Goal: Transaction & Acquisition: Download file/media

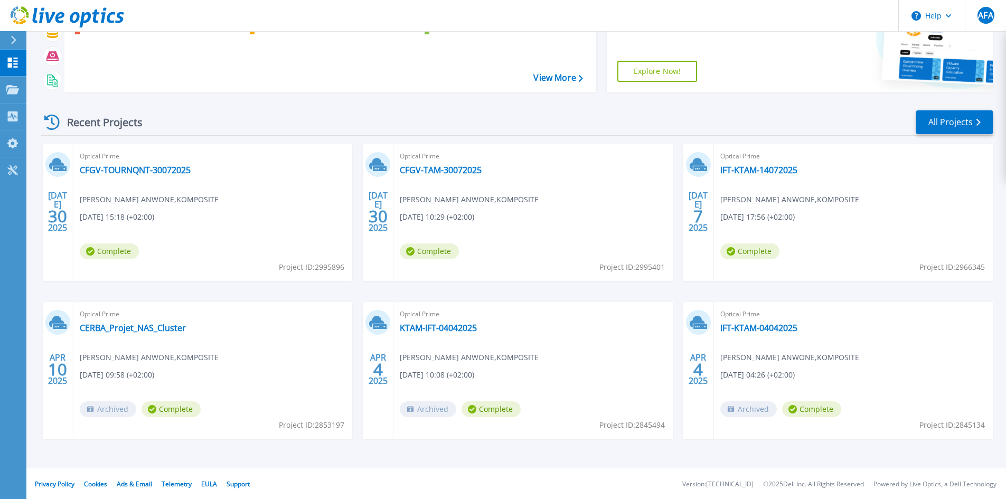
scroll to position [86, 0]
click at [410, 327] on link "KTAM-IFT-04042025" at bounding box center [438, 327] width 77 height 11
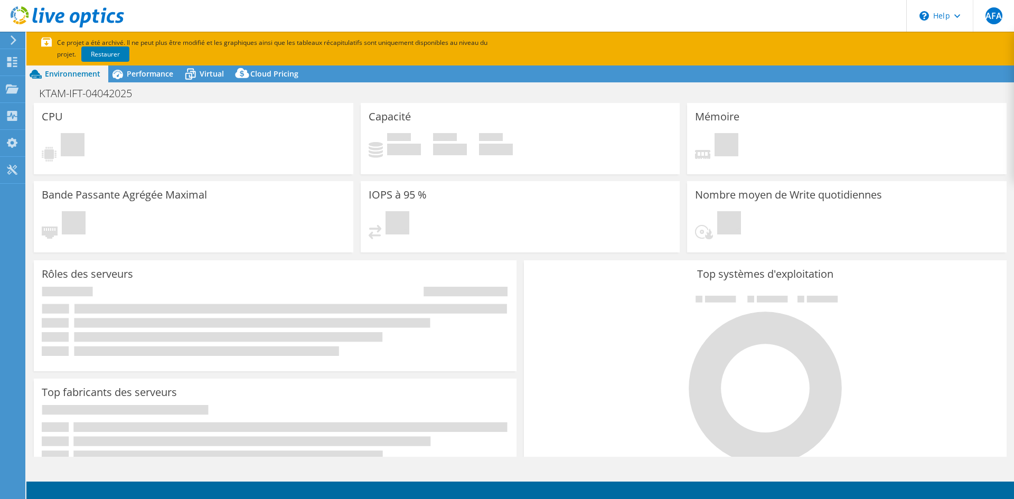
select select "USD"
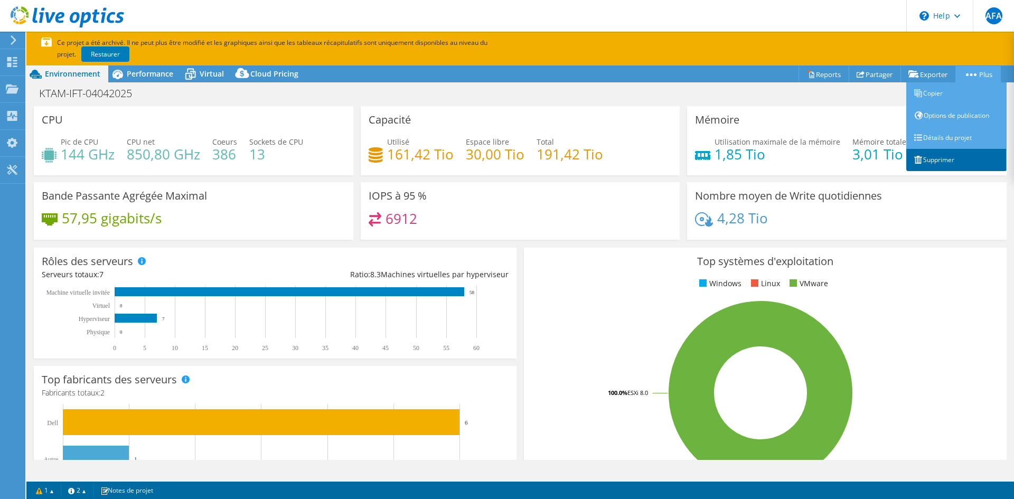
click at [940, 158] on link "Supprimer" at bounding box center [956, 160] width 100 height 22
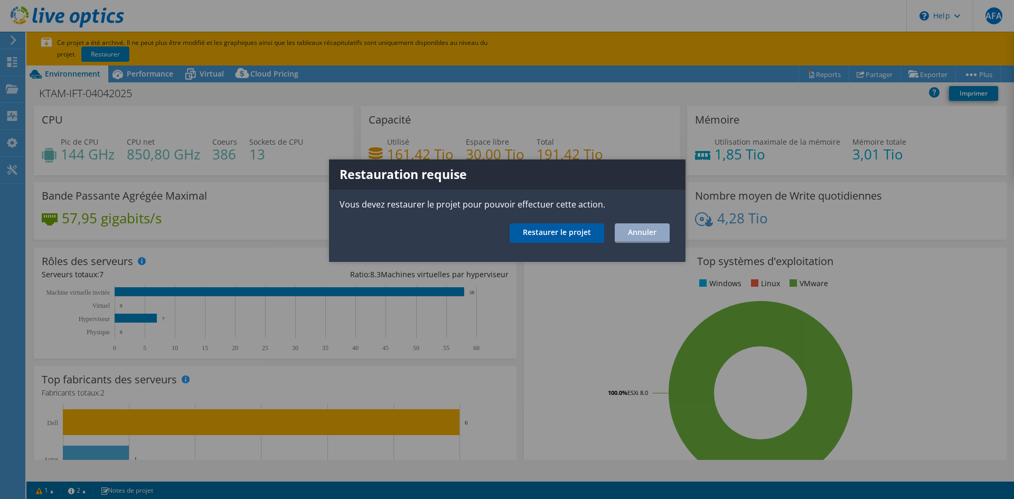
click at [565, 237] on link "Restaurer le projet" at bounding box center [557, 233] width 95 height 20
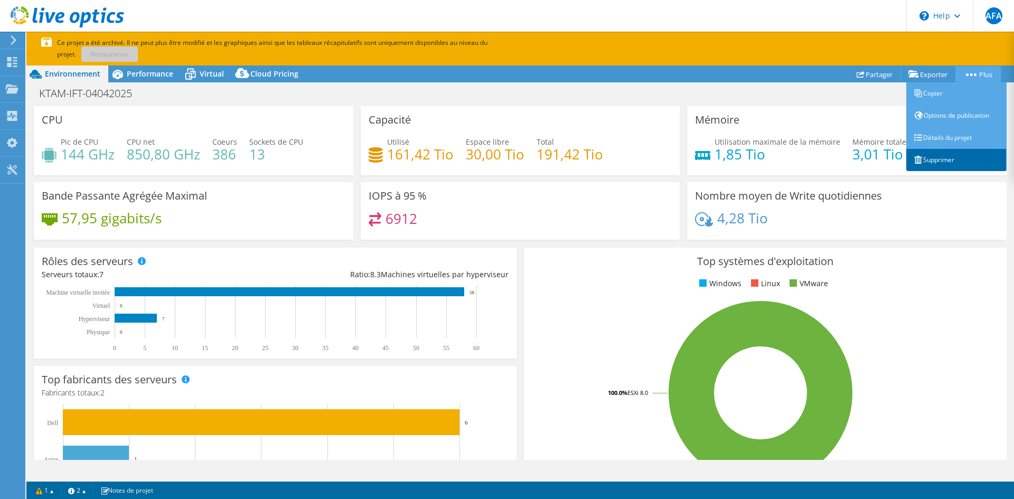
click at [947, 154] on link "Supprimer" at bounding box center [956, 160] width 100 height 22
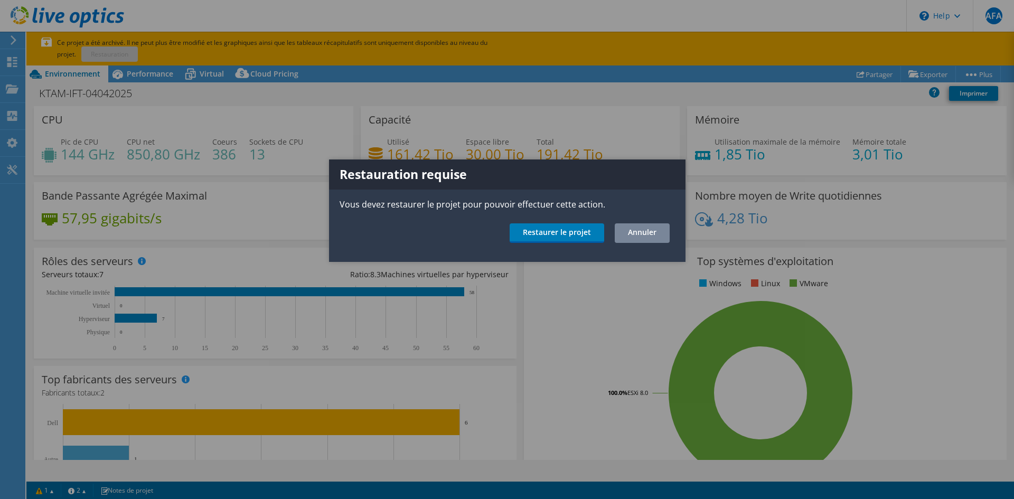
click at [638, 236] on link "Annuler" at bounding box center [642, 233] width 55 height 20
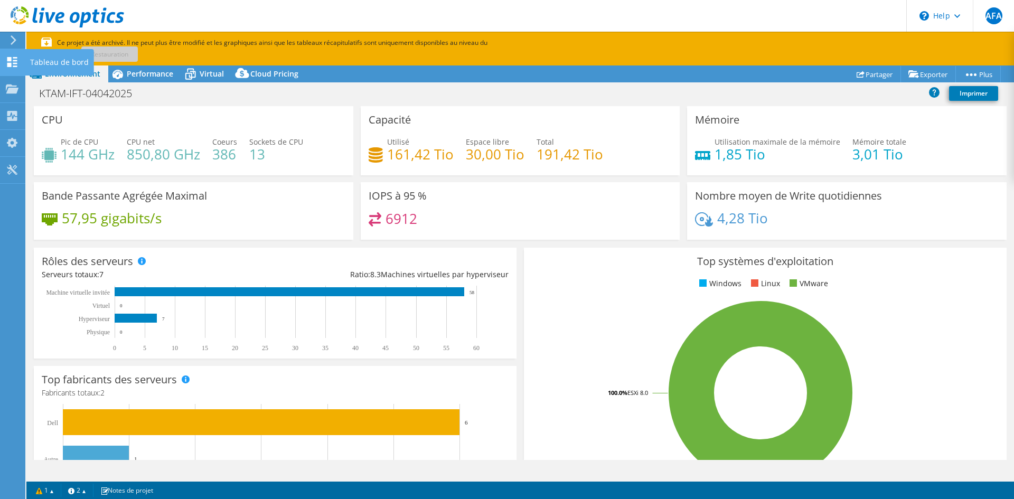
click at [13, 62] on icon at bounding box center [12, 62] width 13 height 10
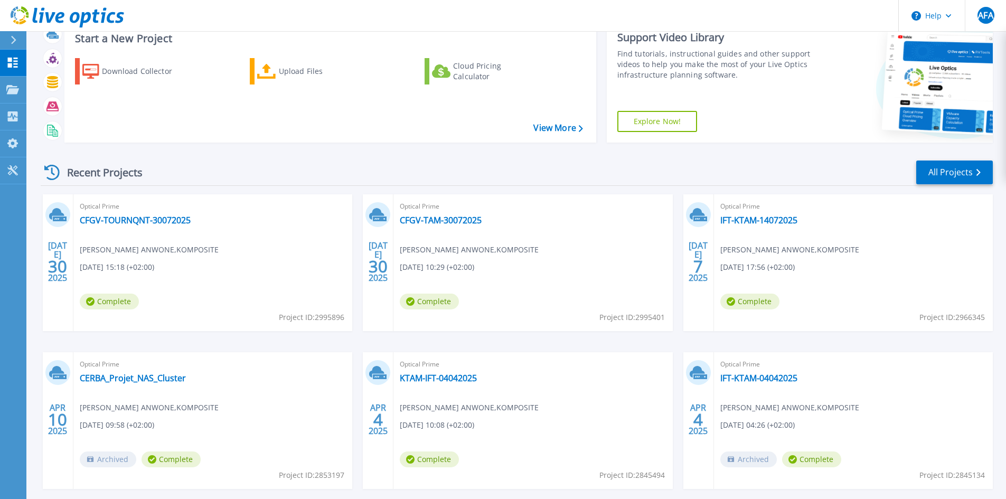
scroll to position [53, 0]
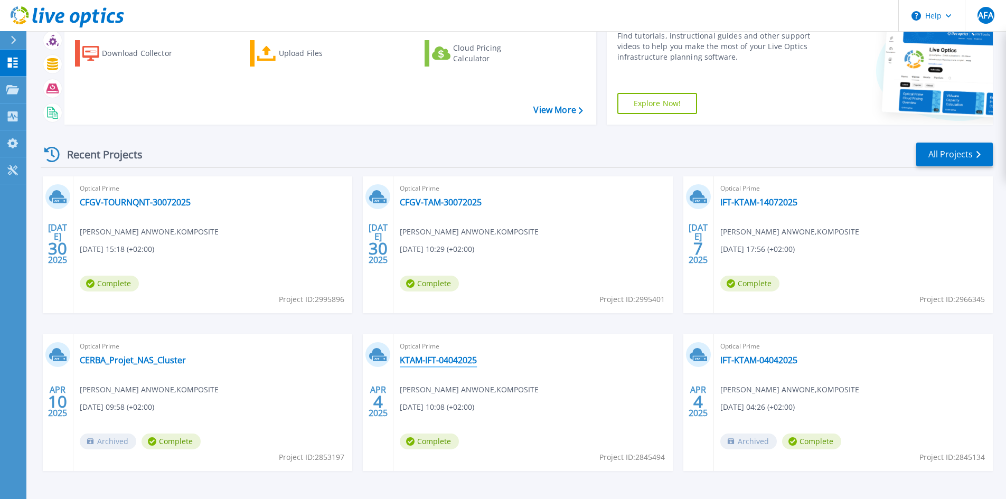
click at [446, 358] on link "KTAM-IFT-04042025" at bounding box center [438, 360] width 77 height 11
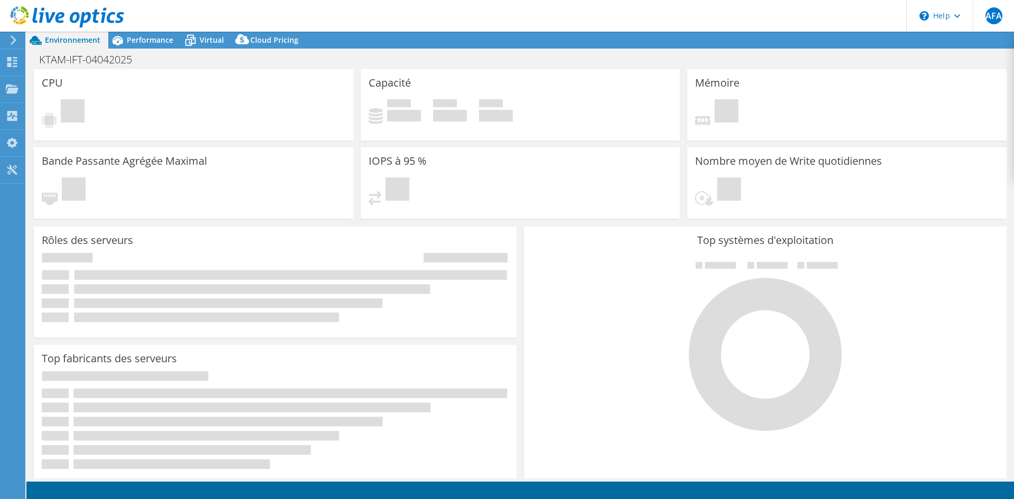
select select "USD"
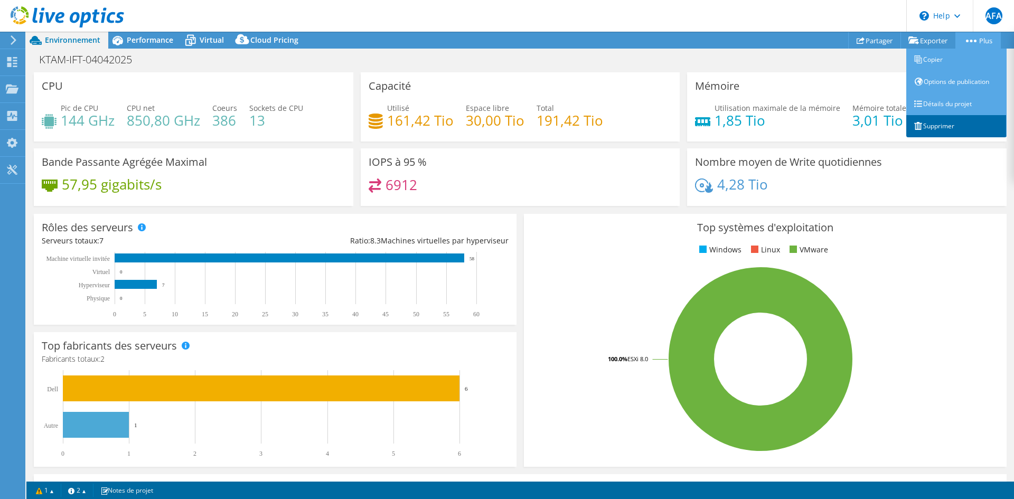
click at [951, 127] on link "Supprimer" at bounding box center [956, 126] width 100 height 22
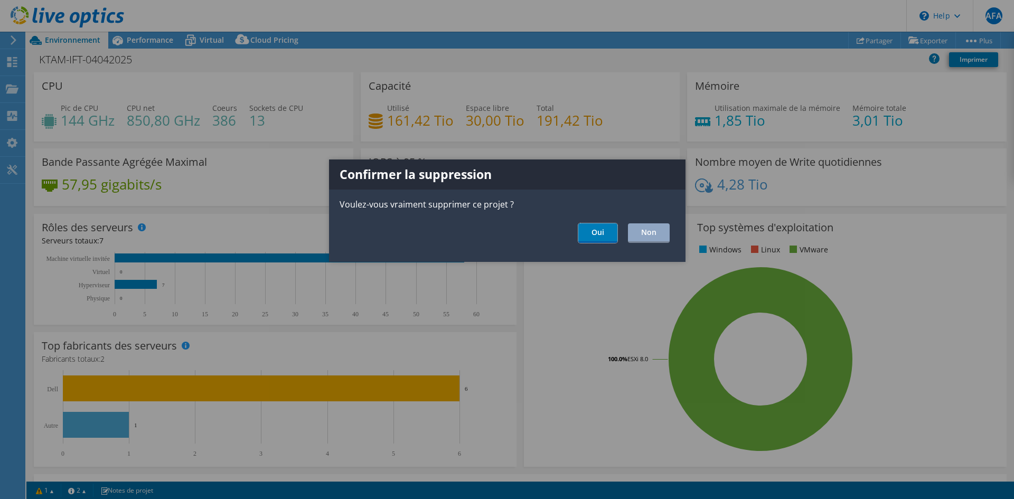
click at [588, 231] on link "Oui" at bounding box center [597, 233] width 39 height 20
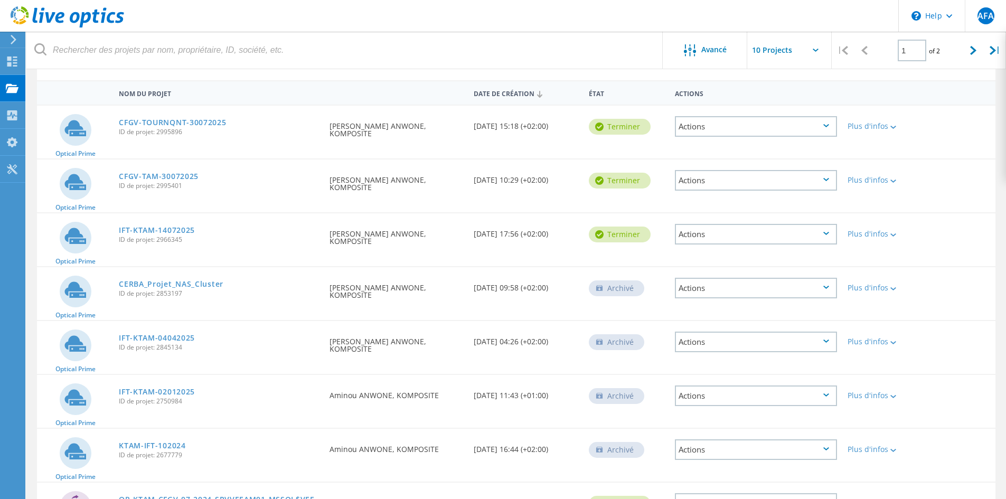
scroll to position [106, 0]
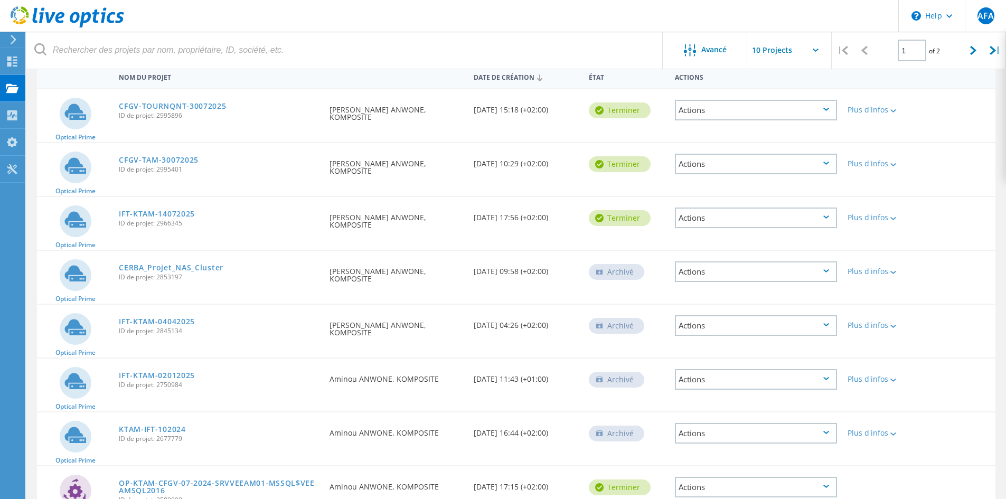
click at [826, 270] on icon at bounding box center [827, 270] width 6 height 3
click at [708, 303] on div "Restaurer" at bounding box center [756, 304] width 160 height 16
click at [830, 325] on div "Actions" at bounding box center [756, 325] width 162 height 21
click at [971, 310] on div "Optical Prime IFT-KTAM-04042025 ID de projet: 2845134 Demandé par [PERSON_NAME]…" at bounding box center [516, 331] width 959 height 53
click at [827, 324] on icon at bounding box center [827, 324] width 6 height 3
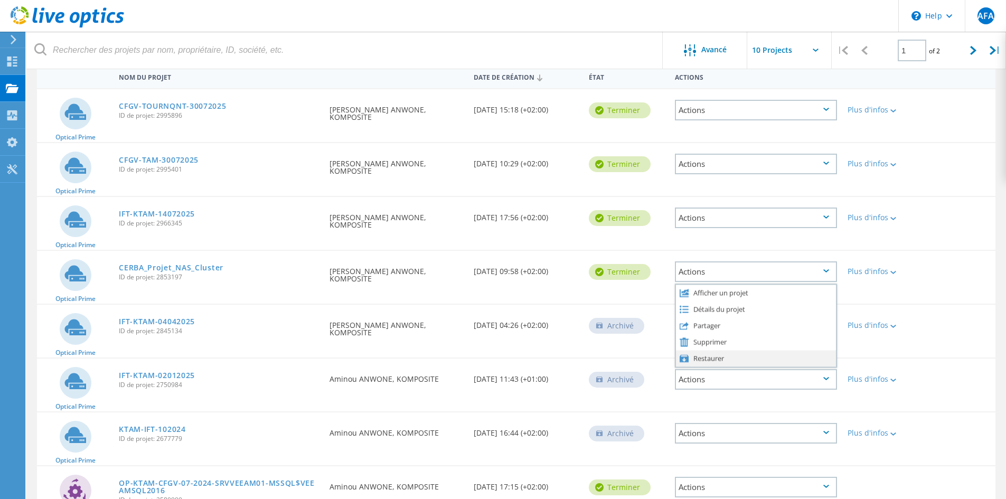
click at [739, 360] on div "Restaurer" at bounding box center [756, 358] width 160 height 16
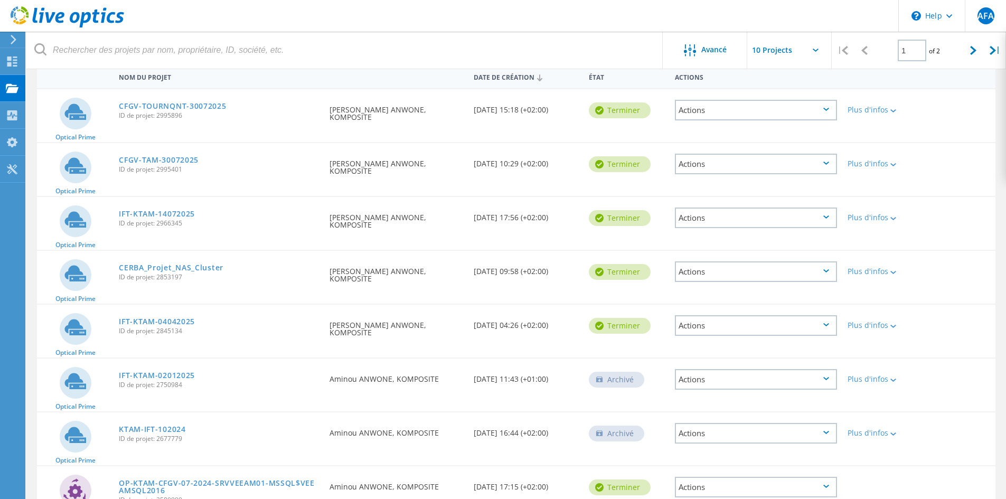
click at [825, 432] on icon at bounding box center [827, 432] width 6 height 3
click at [722, 464] on div "Restaurer" at bounding box center [756, 466] width 160 height 16
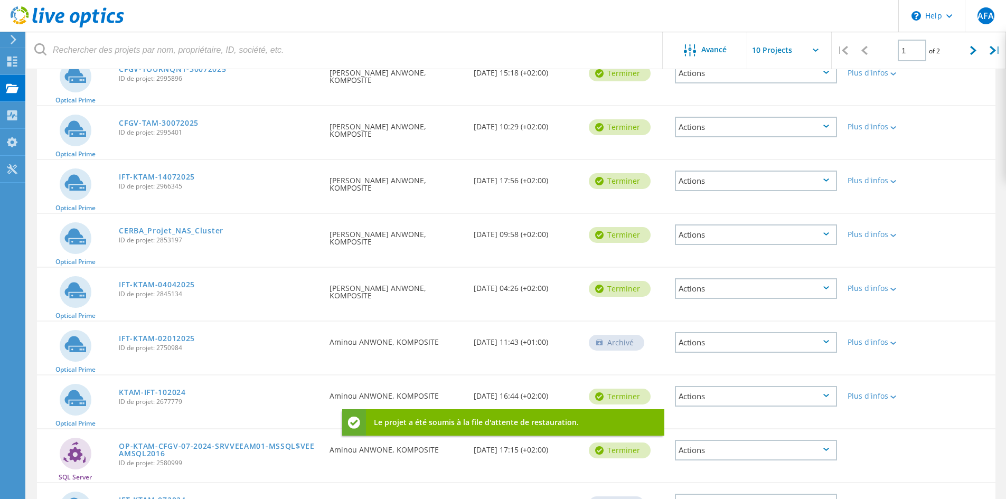
scroll to position [158, 0]
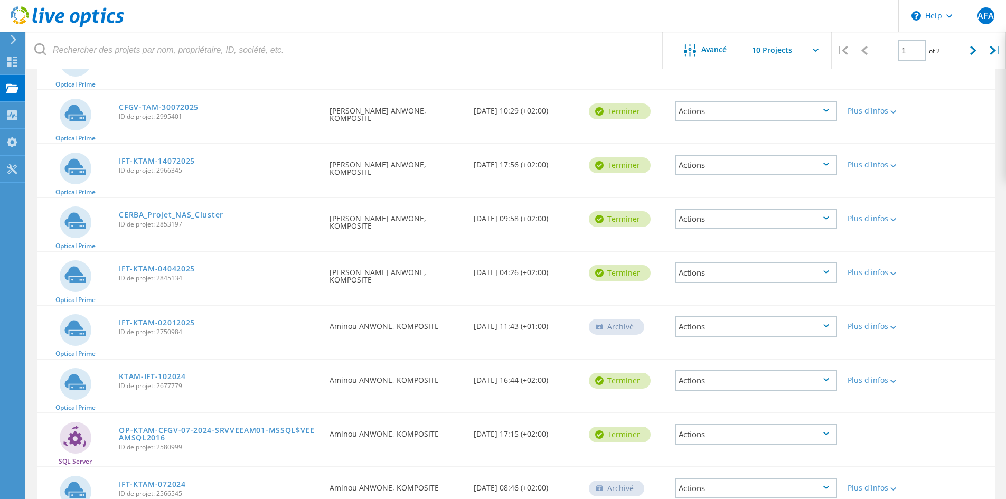
click at [826, 326] on icon at bounding box center [827, 325] width 6 height 3
click at [936, 311] on div "Optical Prime IFT-KTAM-02012025 ID de projet: 2750984 Demandé par Aminou ANWONE…" at bounding box center [516, 332] width 959 height 53
click at [6, 57] on icon at bounding box center [12, 62] width 13 height 10
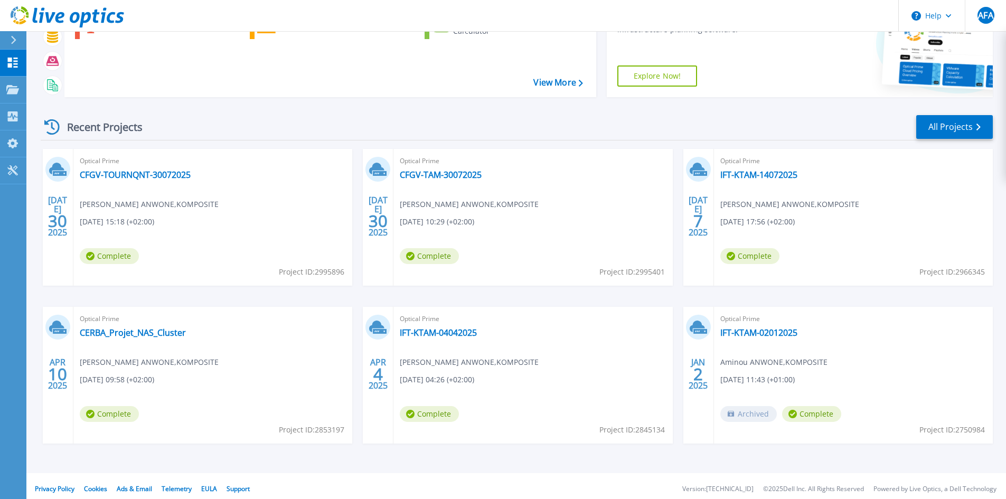
scroll to position [86, 0]
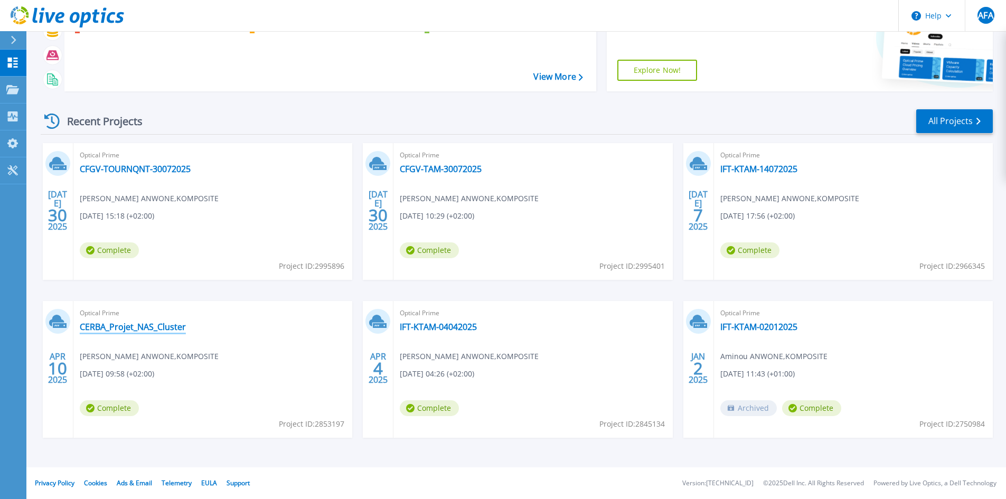
click at [108, 325] on link "CERBA_Projet_NAS_Cluster" at bounding box center [133, 327] width 106 height 11
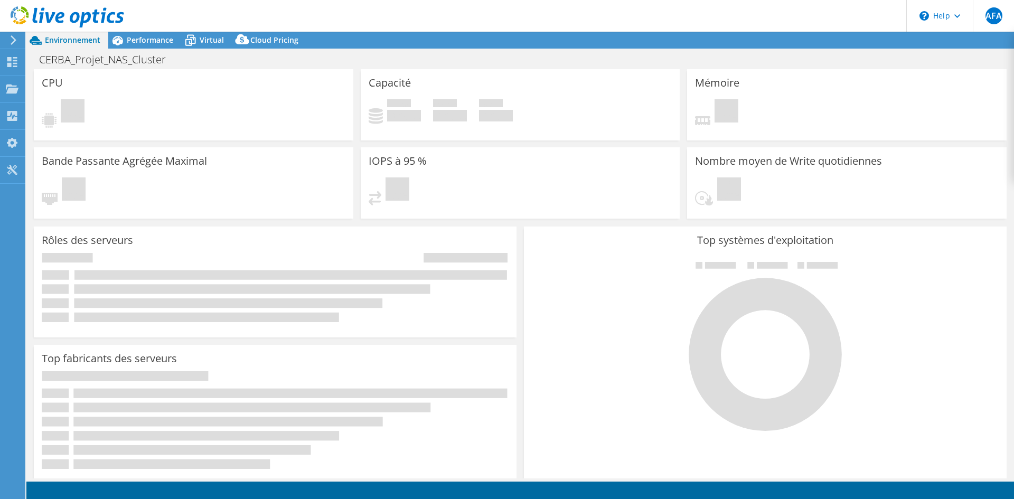
select select "USD"
select select "USEast"
select select "EUR"
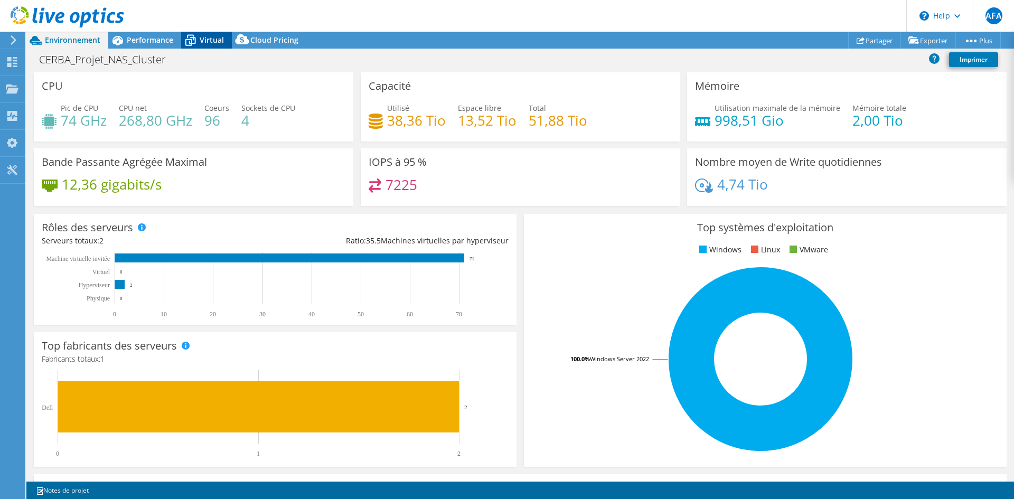
click at [203, 38] on span "Virtual" at bounding box center [212, 40] width 24 height 10
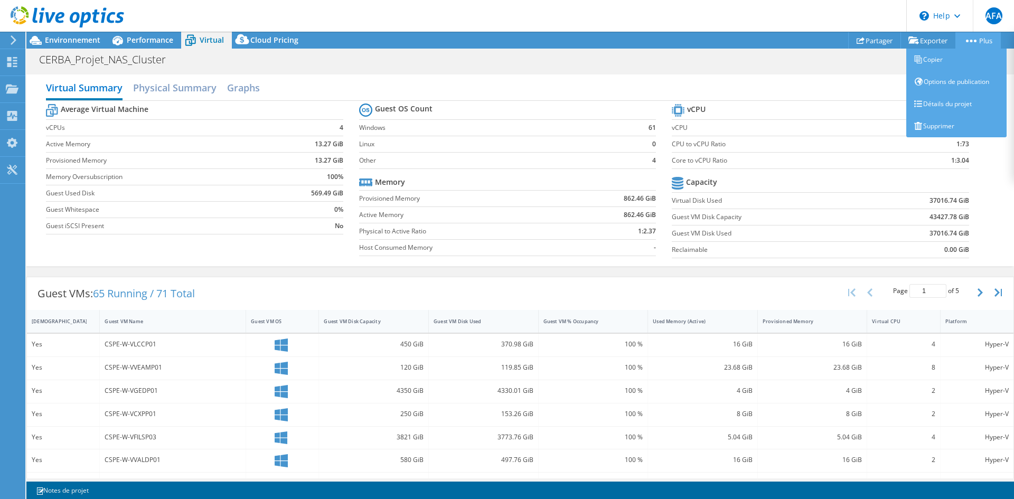
click at [970, 40] on circle at bounding box center [971, 41] width 3 height 3
click at [940, 128] on link "Supprimer" at bounding box center [956, 126] width 100 height 22
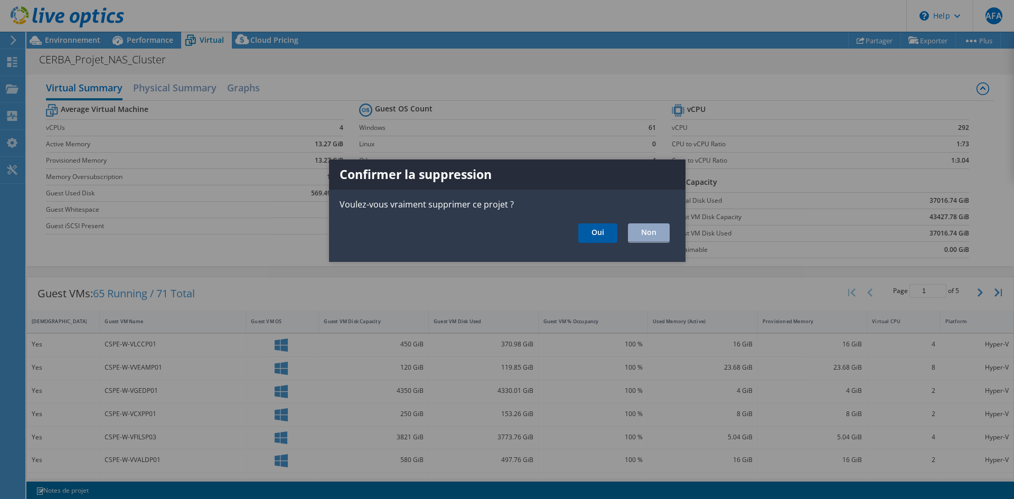
click at [599, 231] on link "Oui" at bounding box center [597, 233] width 39 height 20
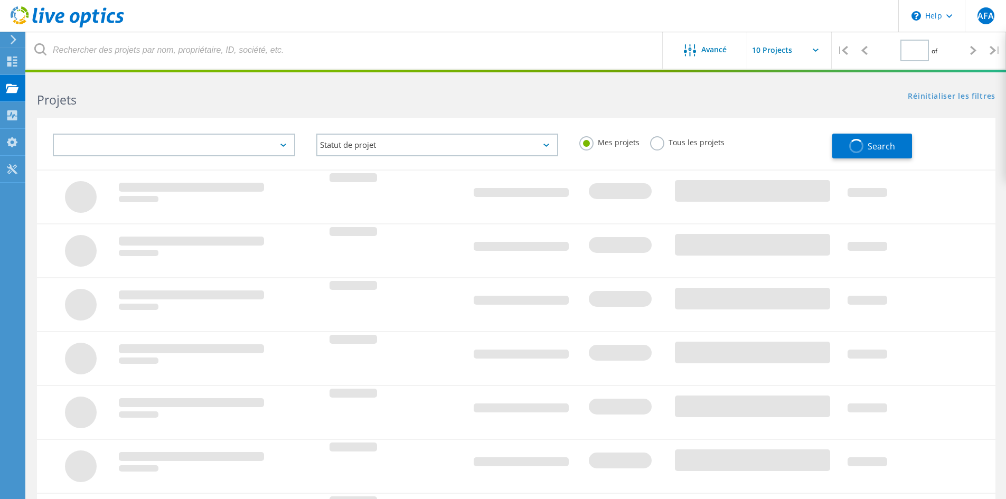
type input "1"
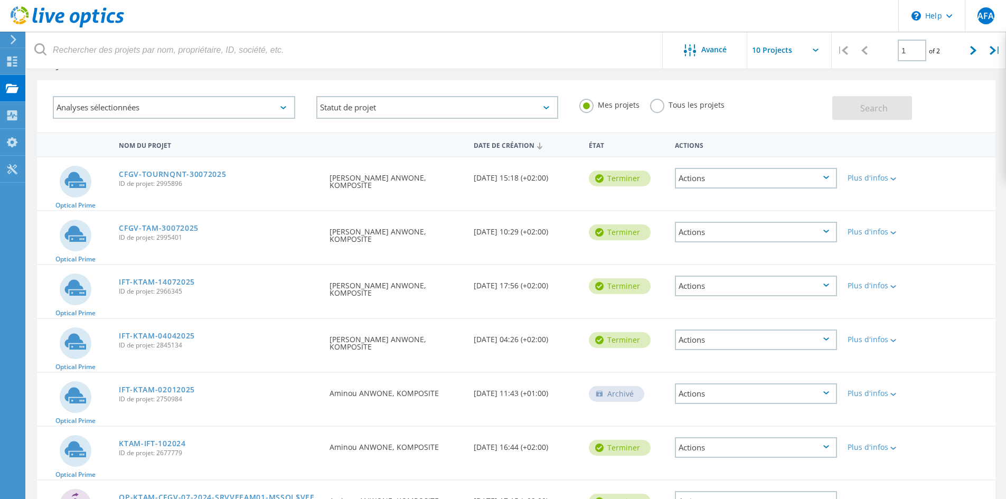
scroll to position [53, 0]
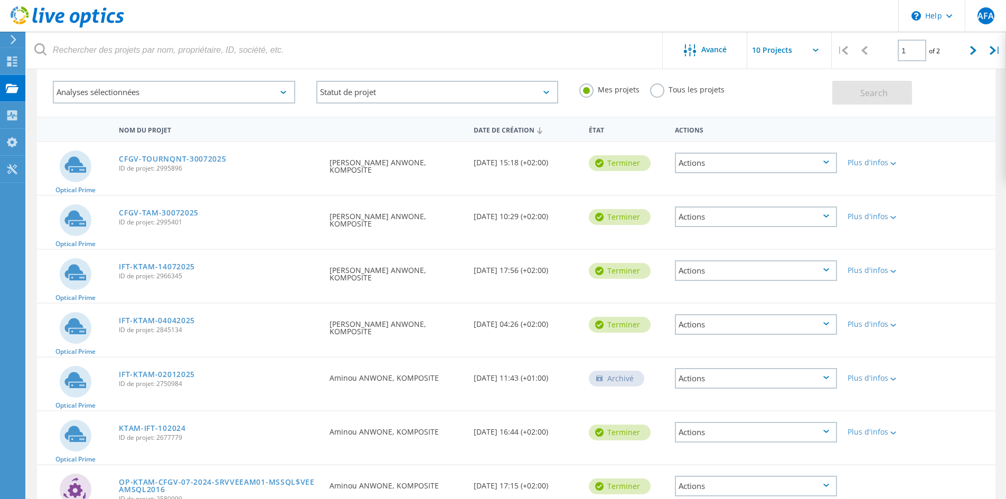
click at [827, 323] on icon at bounding box center [827, 323] width 6 height 3
click at [698, 347] on div "Supprimer" at bounding box center [756, 349] width 160 height 16
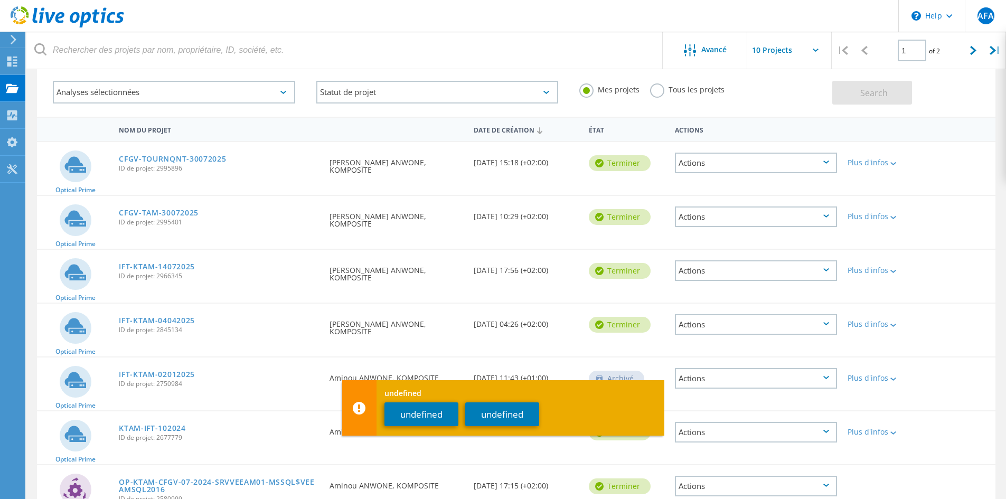
click at [995, 330] on div "Optical Prime IFT-KTAM-04042025 ID de projet: 2845134 Demandé par Aminou Faré A…" at bounding box center [516, 330] width 959 height 53
click at [409, 417] on button "undefined" at bounding box center [422, 415] width 74 height 24
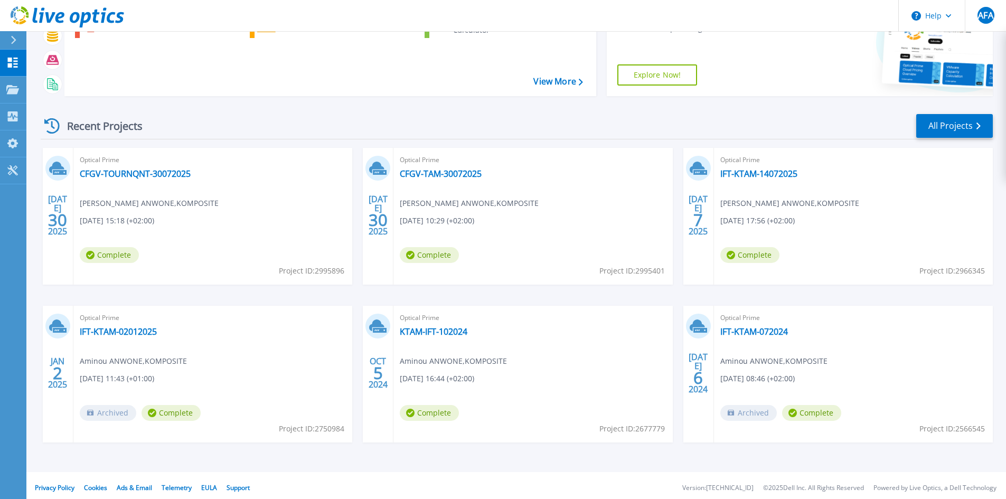
scroll to position [86, 0]
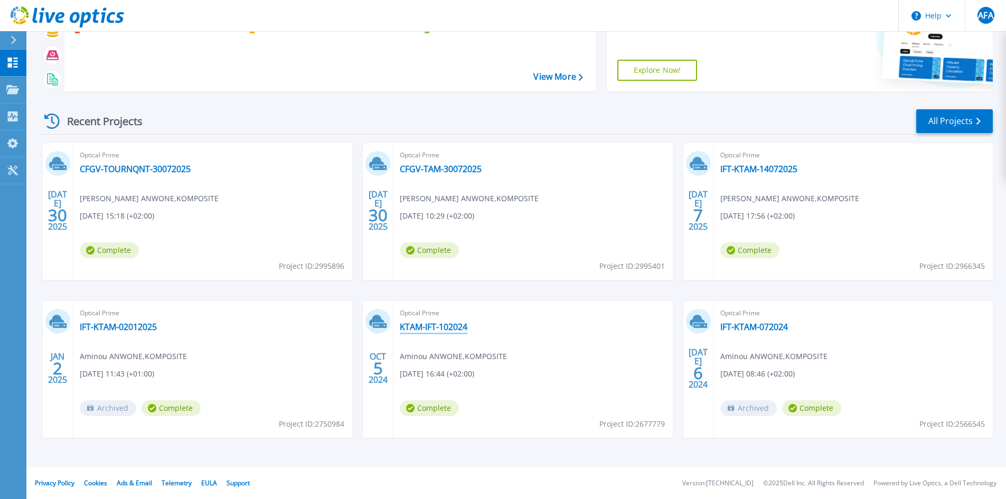
click at [451, 325] on link "KTAM-IFT-102024" at bounding box center [434, 327] width 68 height 11
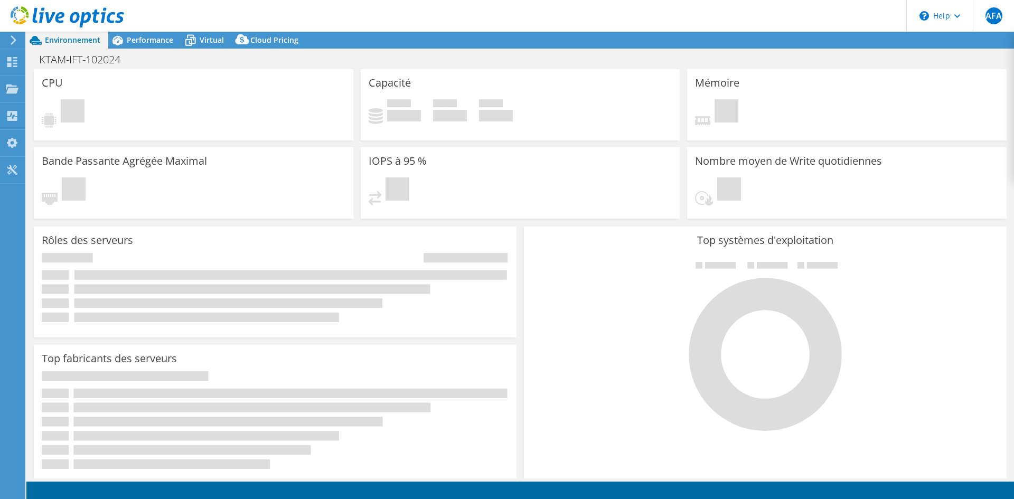
select select "USD"
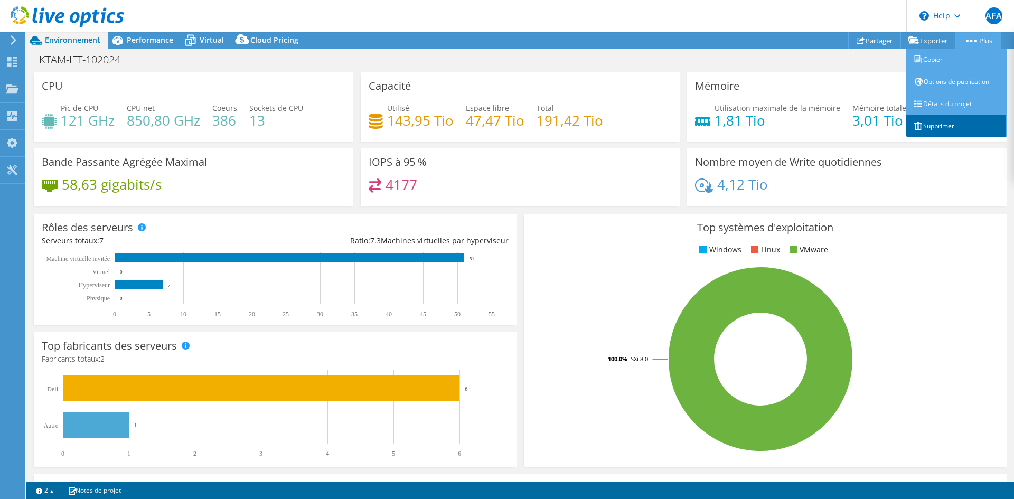
click at [932, 123] on link "Supprimer" at bounding box center [956, 126] width 100 height 22
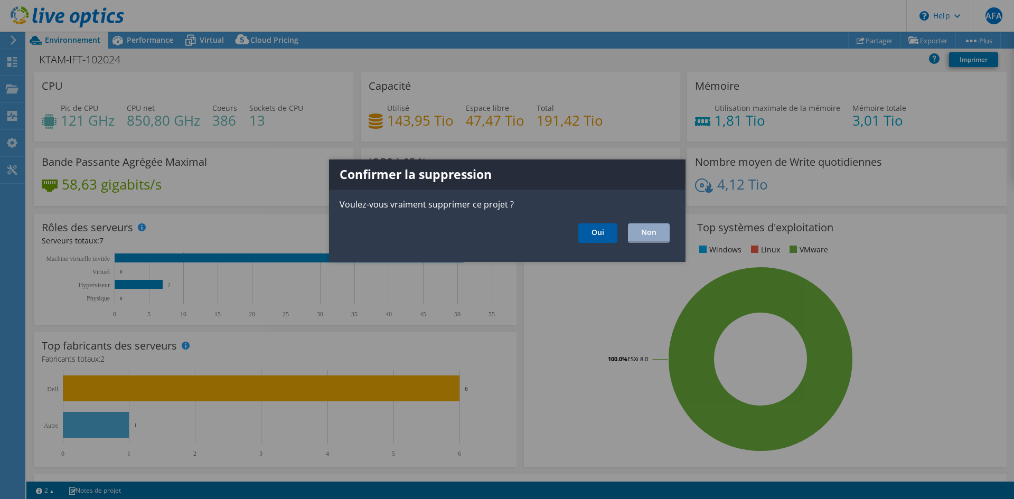
click at [603, 235] on link "Oui" at bounding box center [597, 233] width 39 height 20
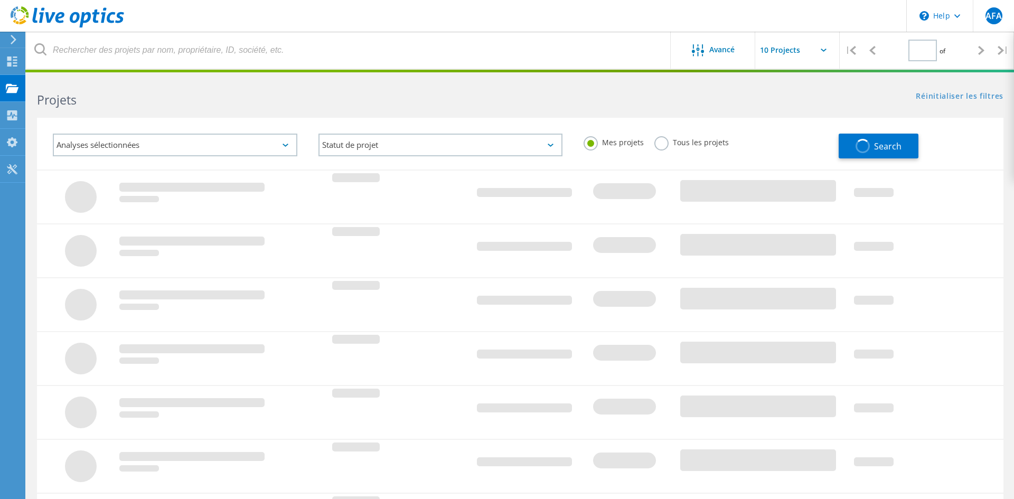
type input "1"
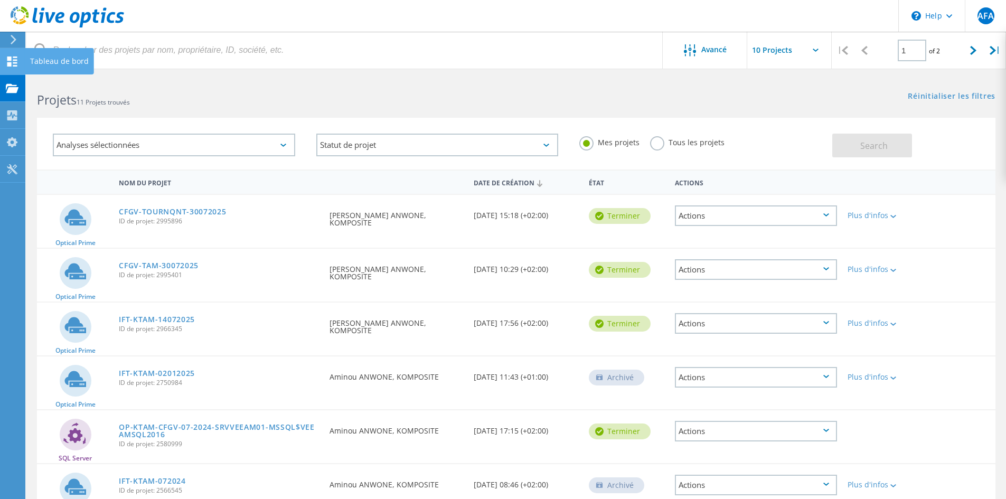
click at [13, 59] on icon at bounding box center [12, 62] width 13 height 10
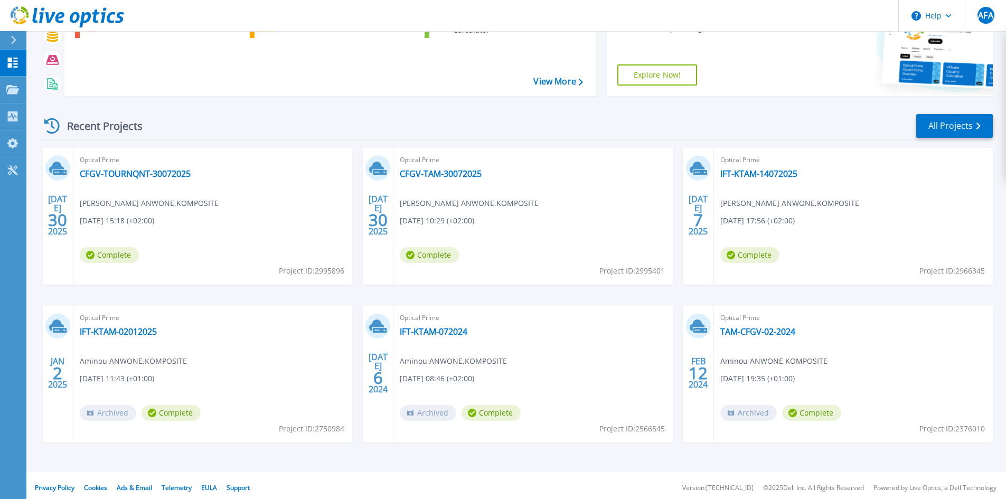
scroll to position [86, 0]
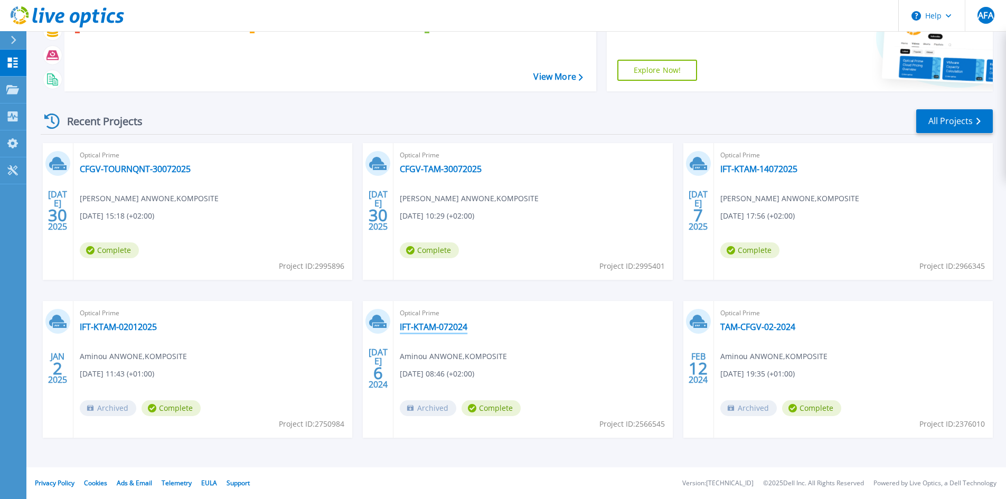
click at [426, 327] on link "IFT-KTAM-072024" at bounding box center [434, 327] width 68 height 11
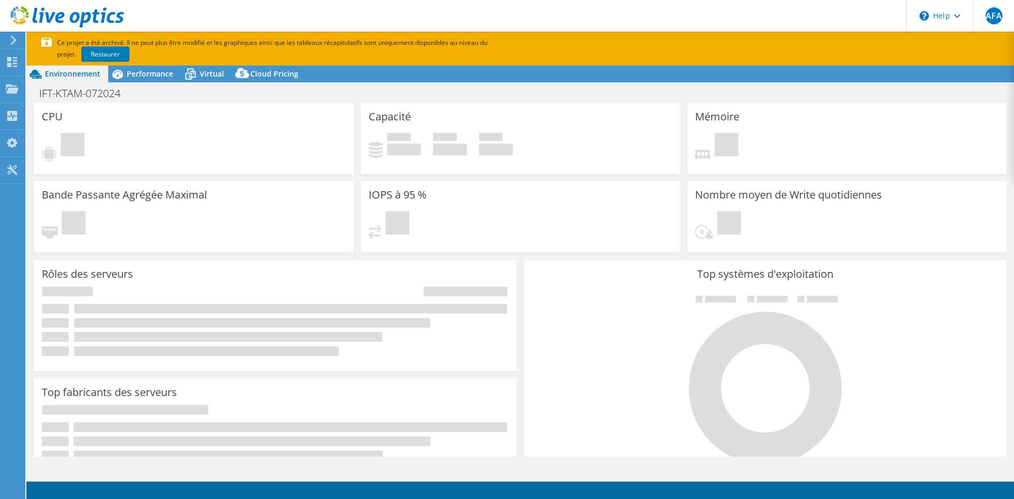
select select "USD"
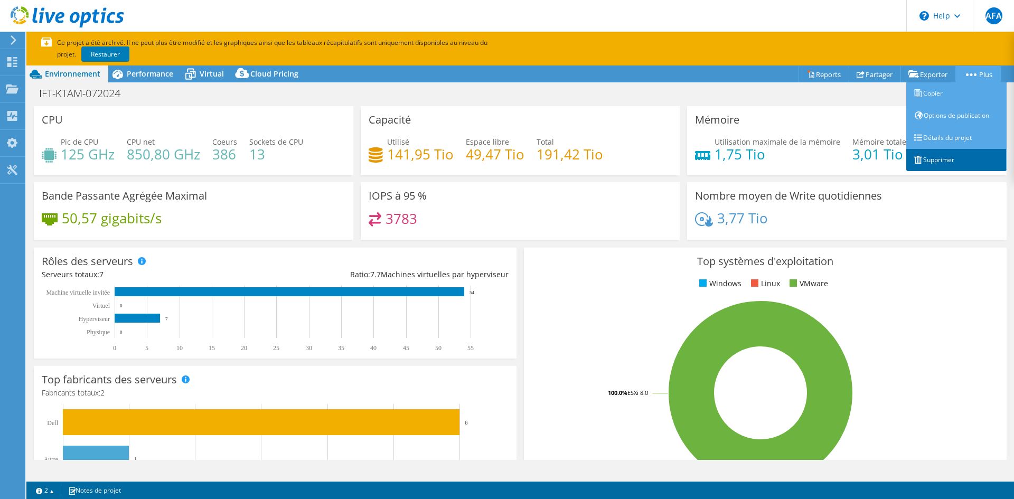
click at [959, 161] on link "Supprimer" at bounding box center [956, 160] width 100 height 22
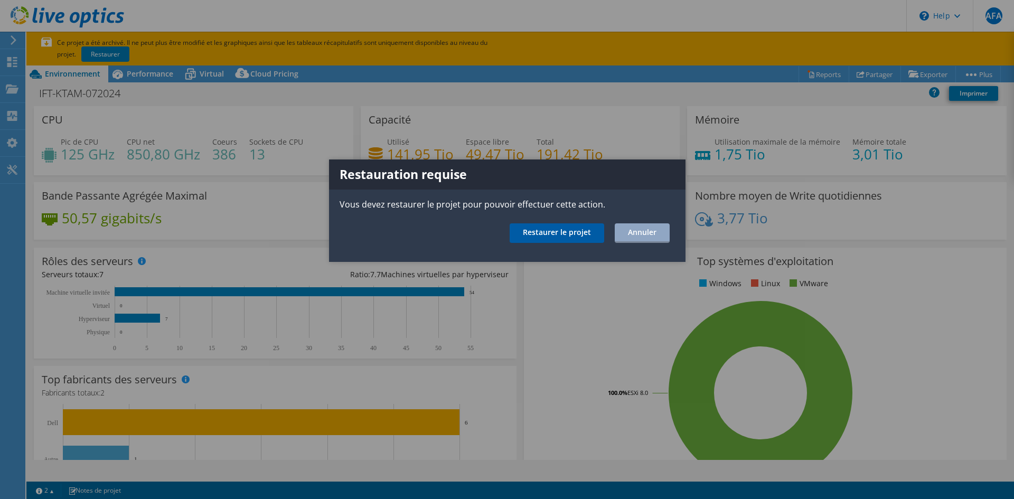
click at [581, 235] on link "Restaurer le projet" at bounding box center [557, 233] width 95 height 20
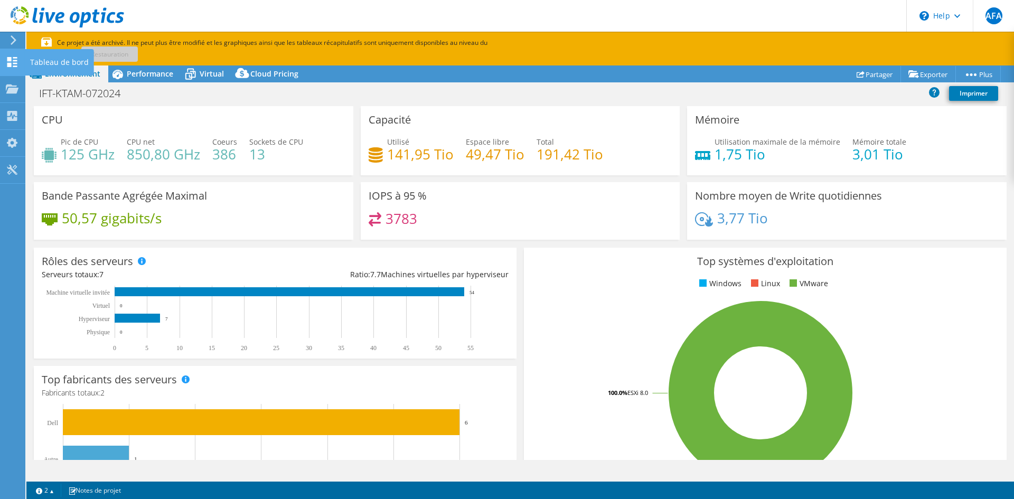
click at [10, 60] on use at bounding box center [12, 62] width 10 height 10
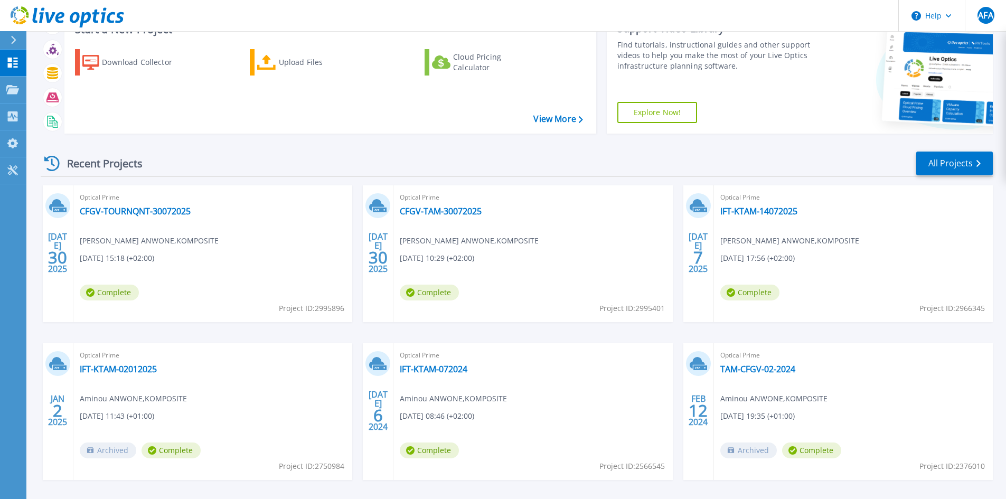
scroll to position [86, 0]
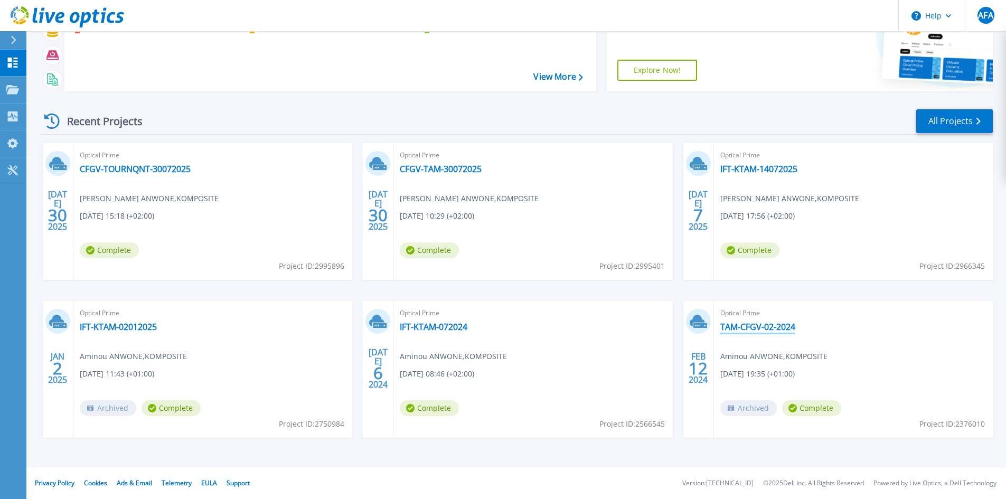
click at [769, 328] on link "TAM-CFGV-02-2024" at bounding box center [758, 327] width 75 height 11
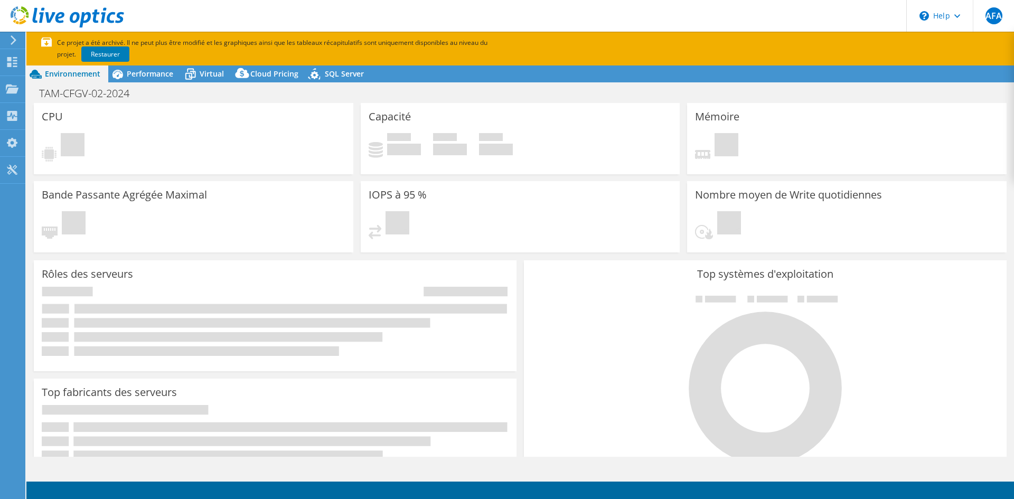
select select "USD"
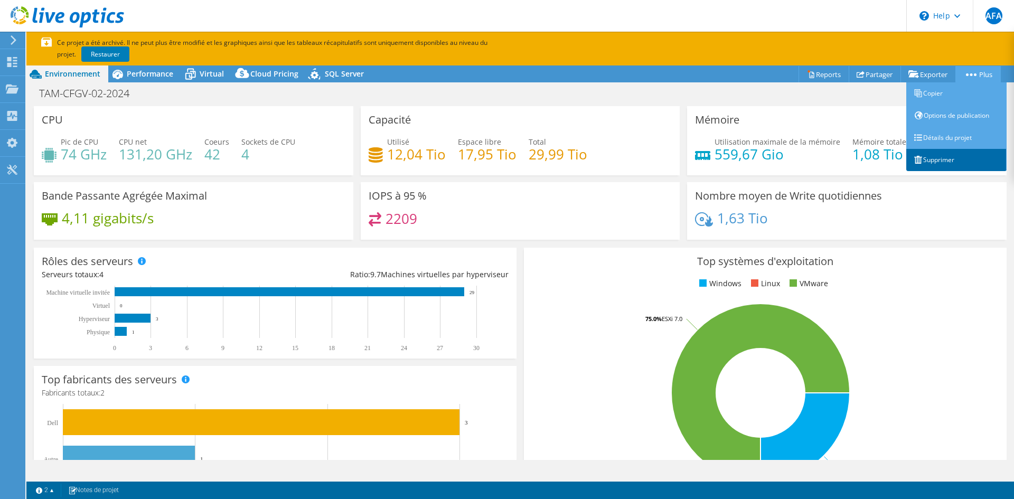
click at [950, 158] on link "Supprimer" at bounding box center [956, 160] width 100 height 22
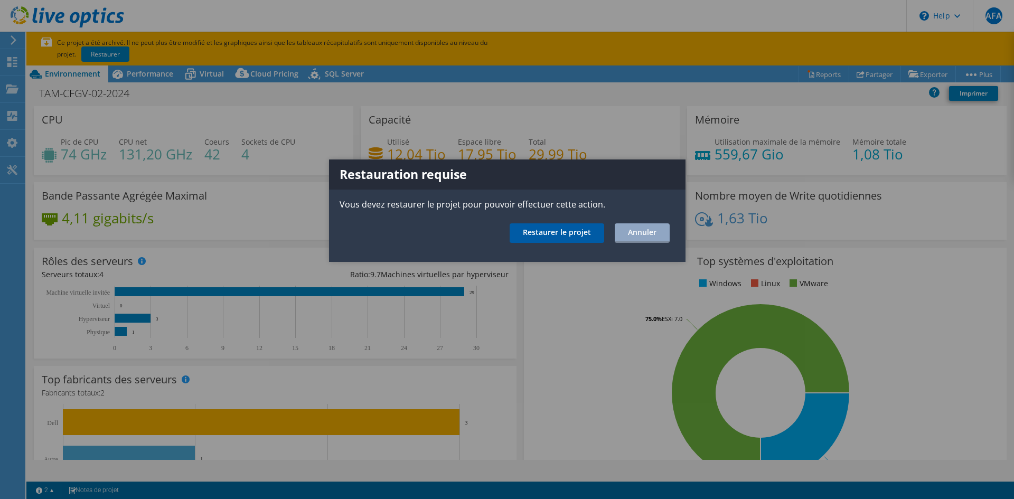
click at [583, 235] on link "Restaurer le projet" at bounding box center [557, 233] width 95 height 20
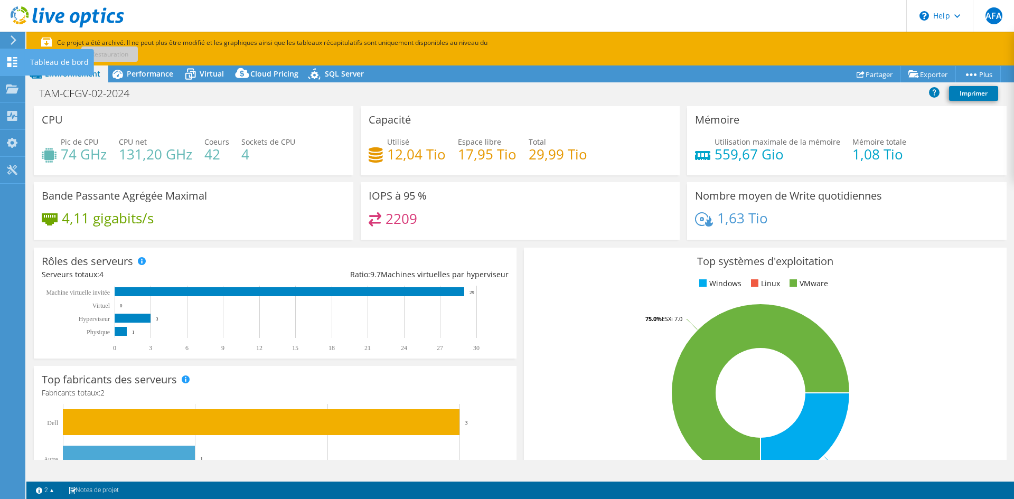
click at [7, 60] on use at bounding box center [12, 62] width 10 height 10
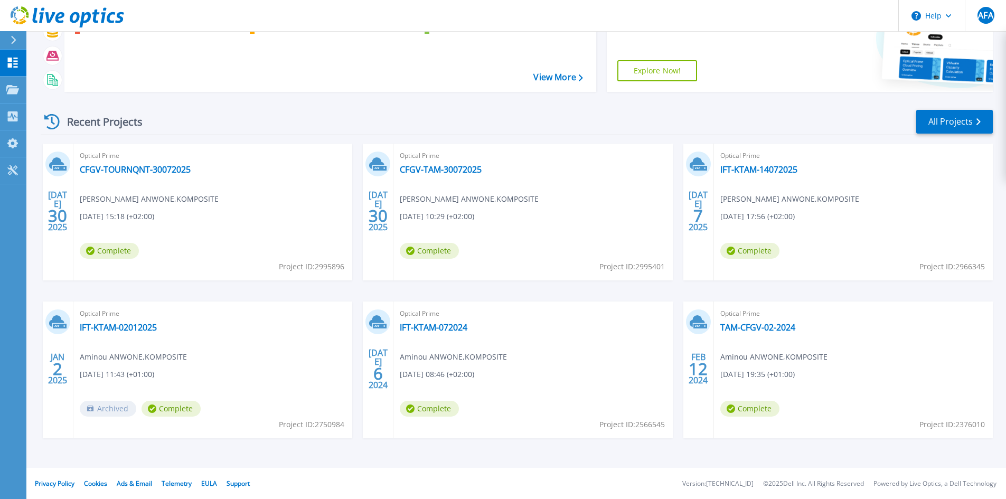
scroll to position [86, 0]
click at [771, 328] on link "TAM-CFGV-02-2024" at bounding box center [758, 327] width 75 height 11
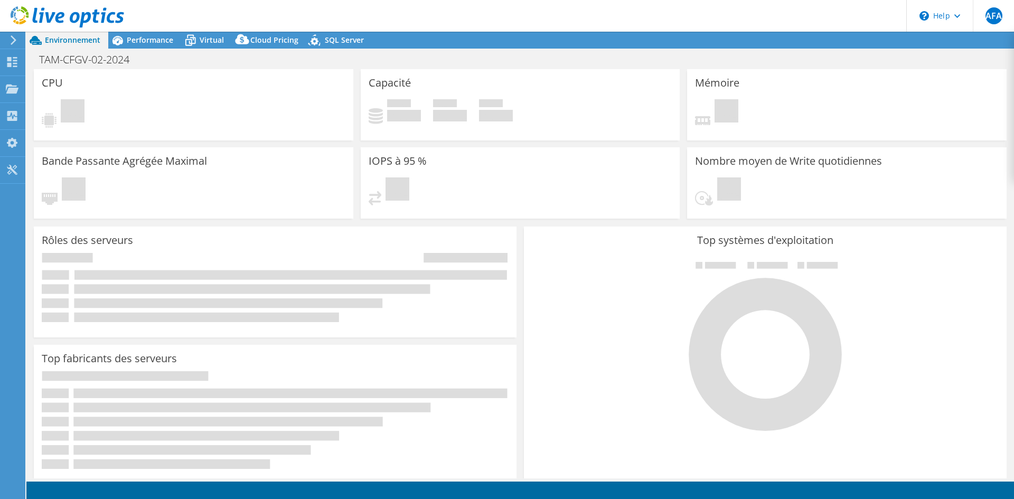
select select "USD"
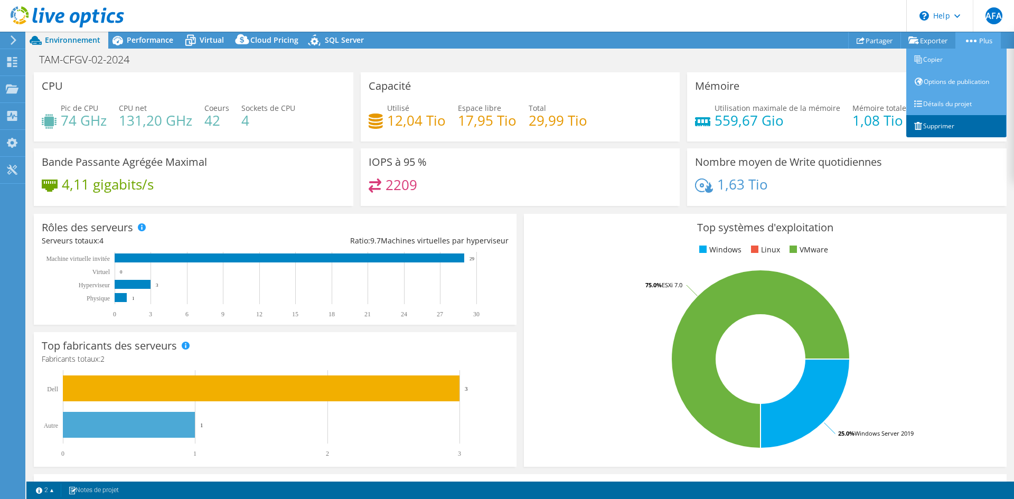
click at [953, 123] on link "Supprimer" at bounding box center [956, 126] width 100 height 22
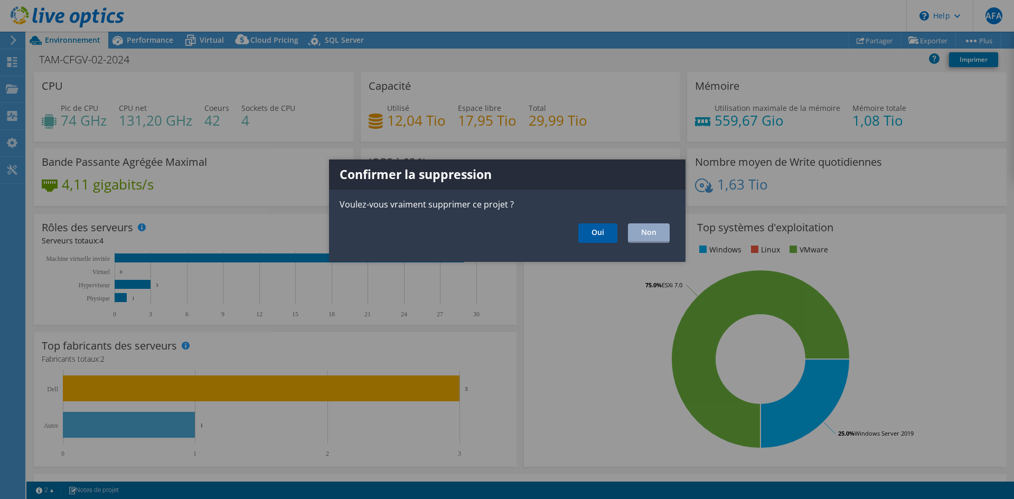
click at [600, 232] on link "Oui" at bounding box center [597, 233] width 39 height 20
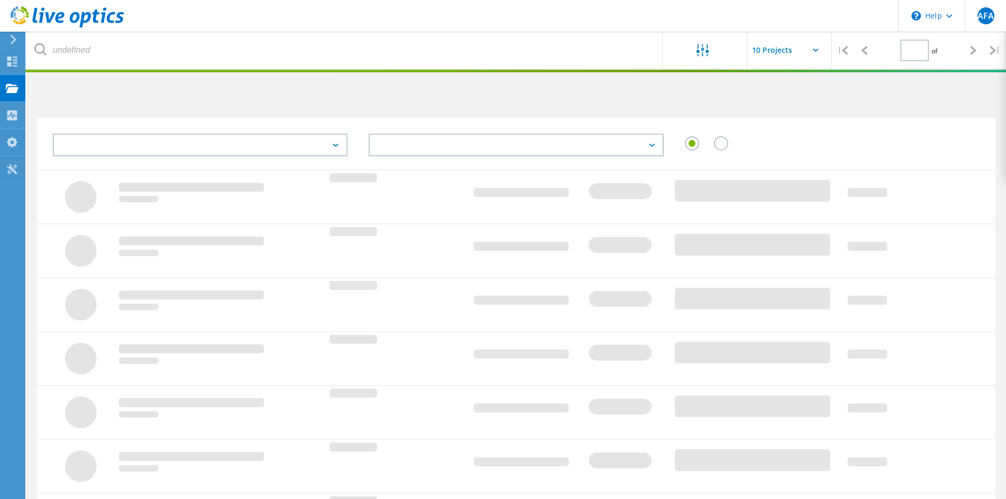
type input "1"
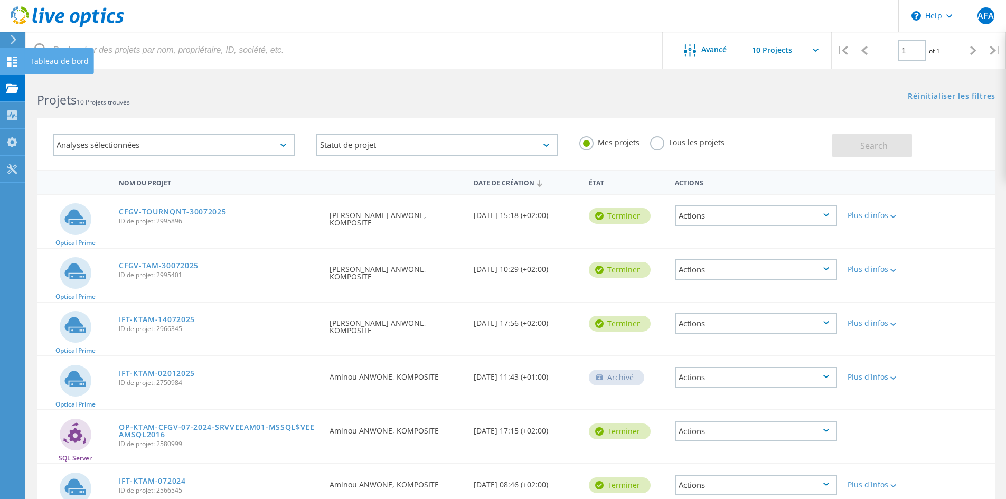
click at [11, 62] on use at bounding box center [12, 62] width 10 height 10
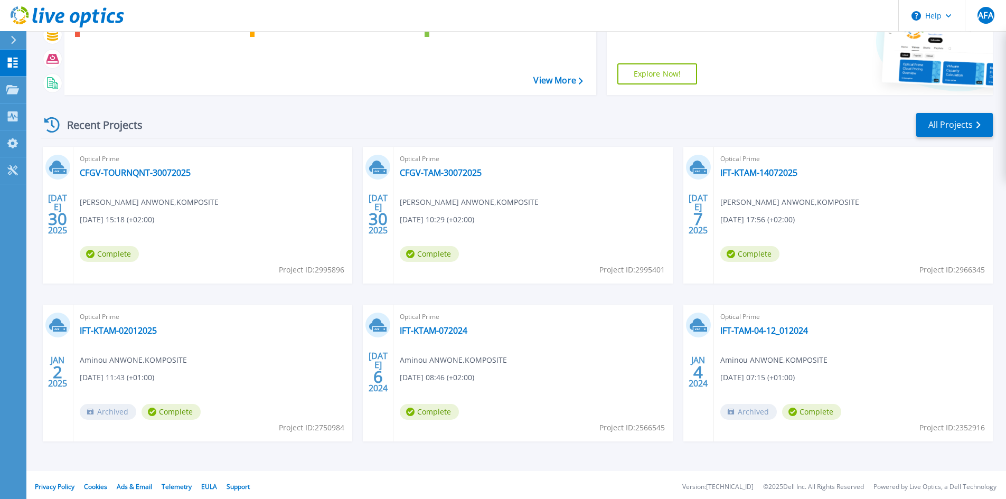
scroll to position [86, 0]
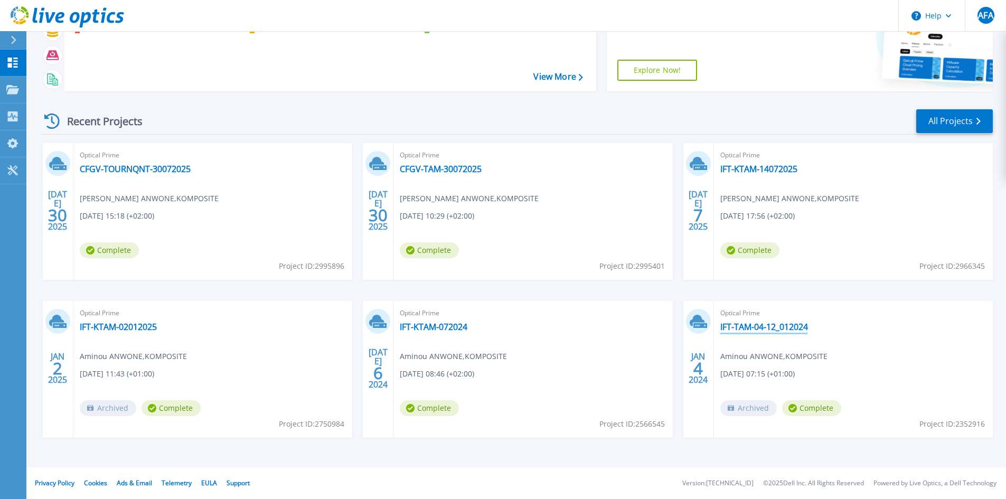
click at [777, 327] on link "IFT-TAM-04-12_012024" at bounding box center [765, 327] width 88 height 11
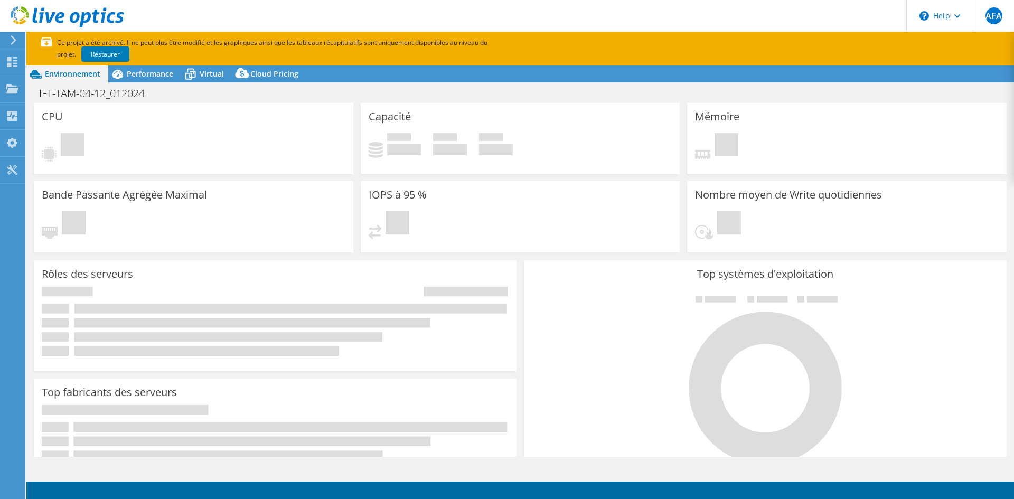
select select "USD"
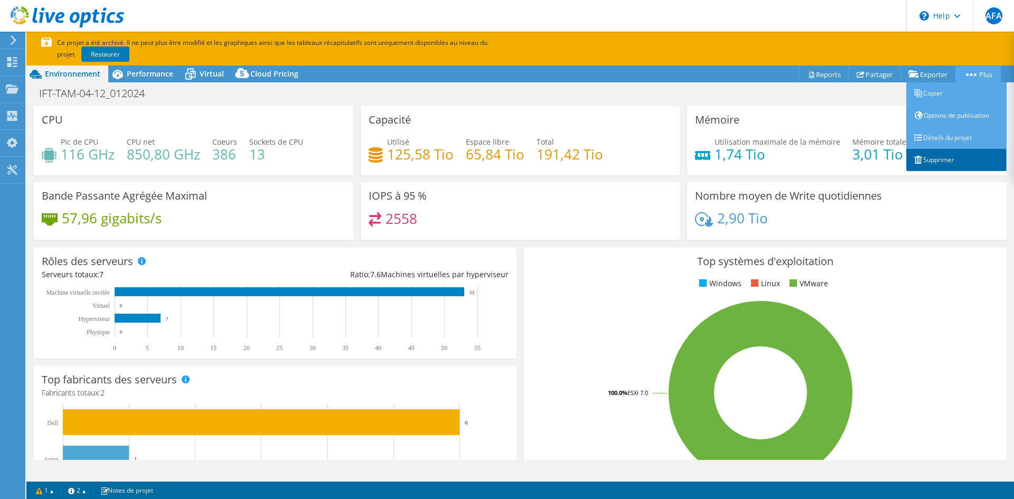
click at [948, 161] on link "Supprimer" at bounding box center [956, 160] width 100 height 22
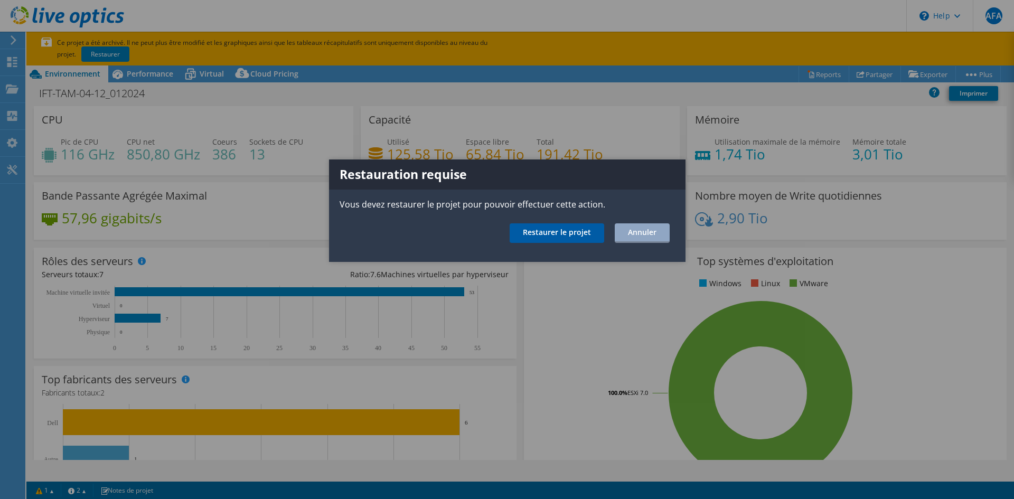
click at [583, 236] on link "Restaurer le projet" at bounding box center [557, 233] width 95 height 20
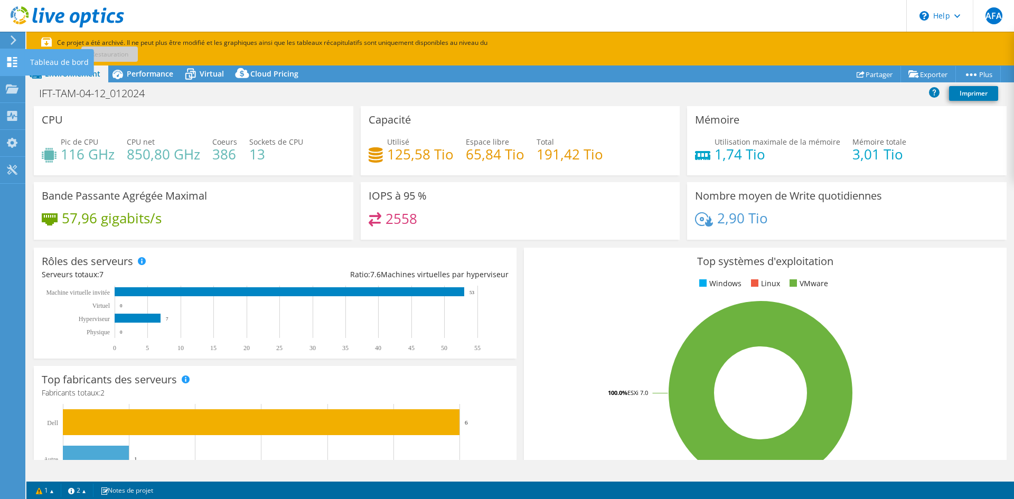
click at [11, 58] on use at bounding box center [12, 62] width 10 height 10
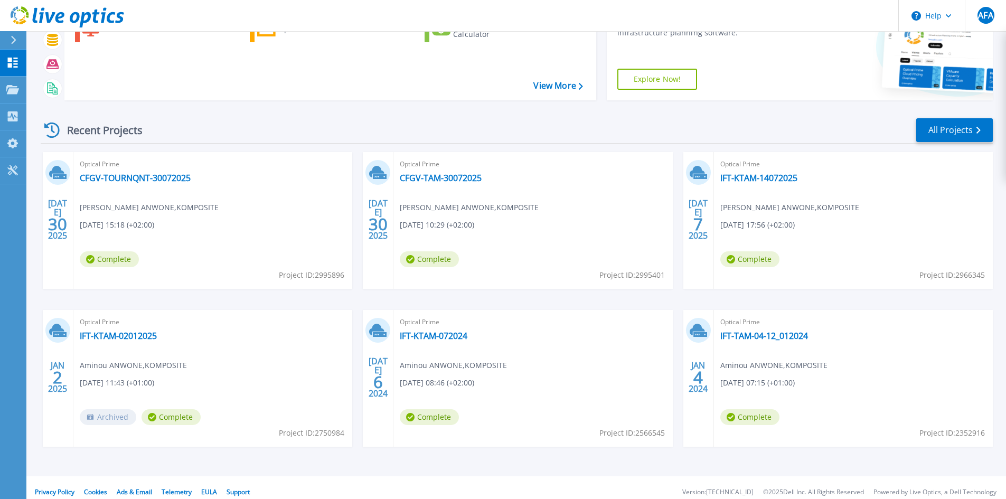
scroll to position [86, 0]
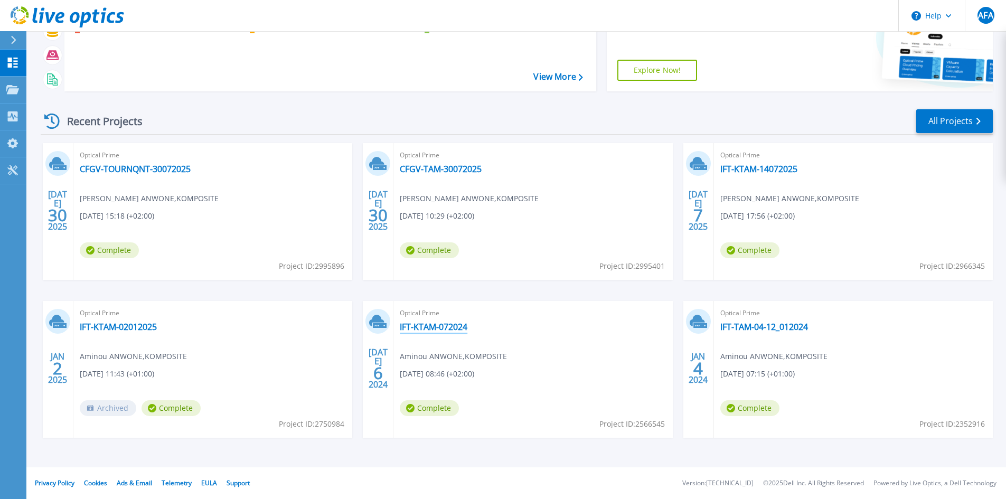
click at [431, 325] on link "IFT-KTAM-072024" at bounding box center [434, 327] width 68 height 11
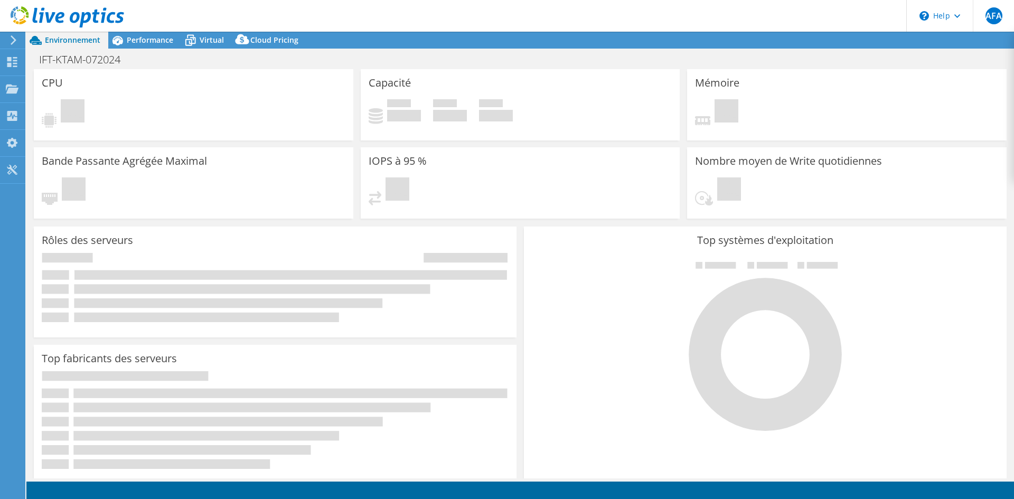
select select "USD"
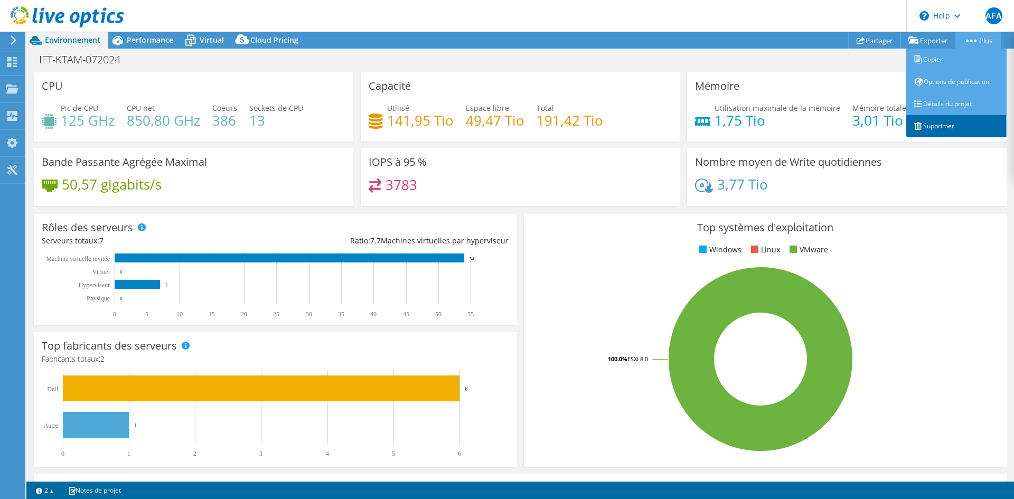
click at [947, 126] on link "Supprimer" at bounding box center [956, 126] width 100 height 22
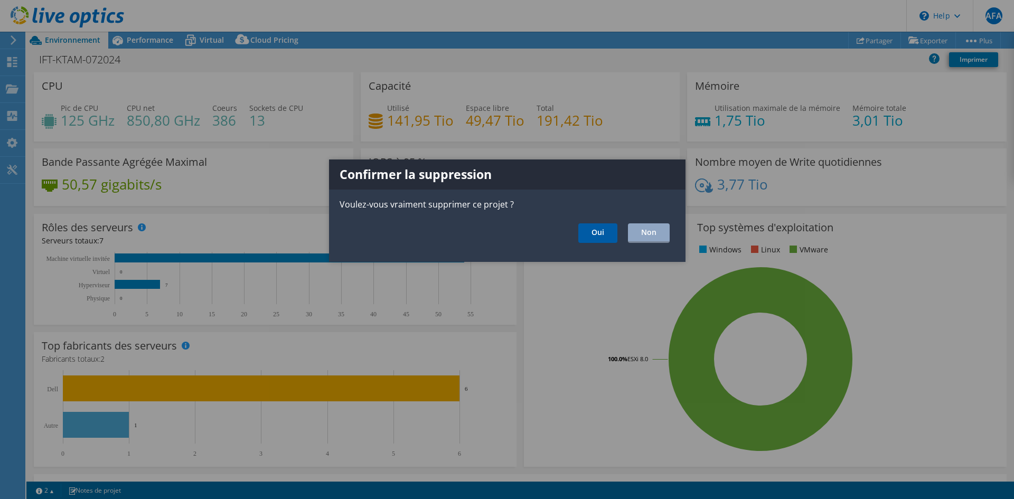
click at [597, 241] on link "Oui" at bounding box center [597, 233] width 39 height 20
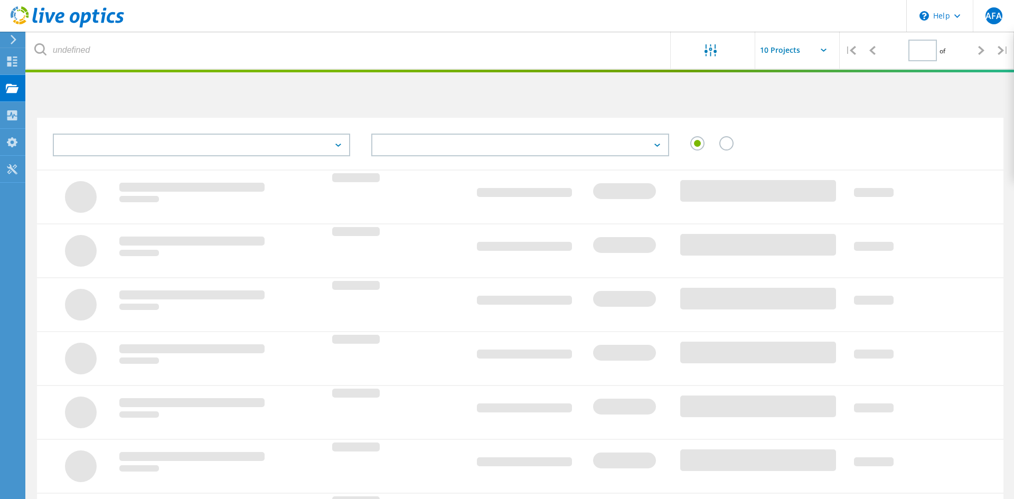
type input "1"
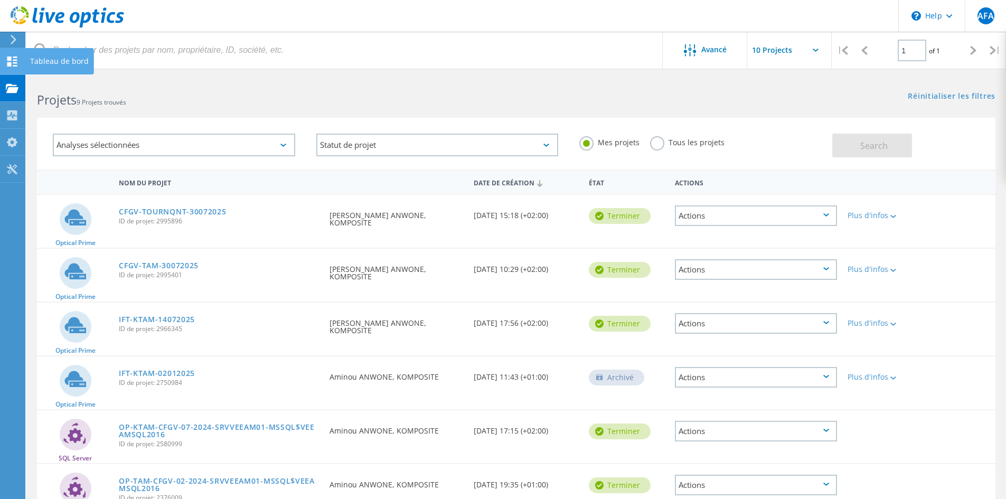
click at [13, 60] on icon at bounding box center [12, 62] width 13 height 10
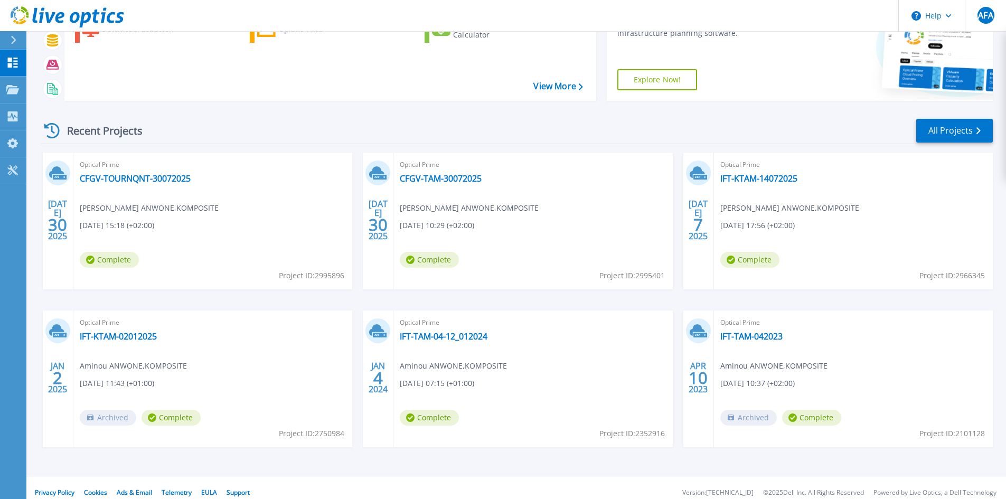
scroll to position [86, 0]
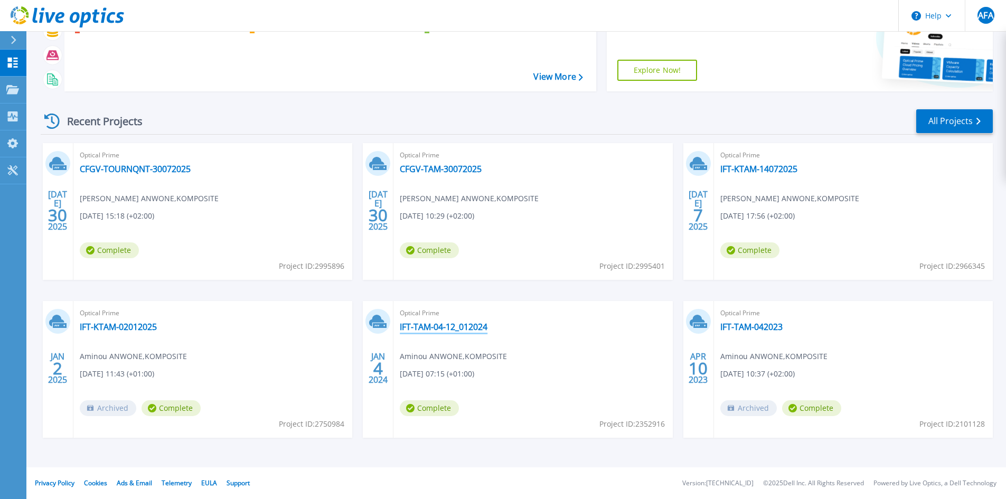
click at [465, 330] on link "IFT-TAM-04-12_012024" at bounding box center [444, 327] width 88 height 11
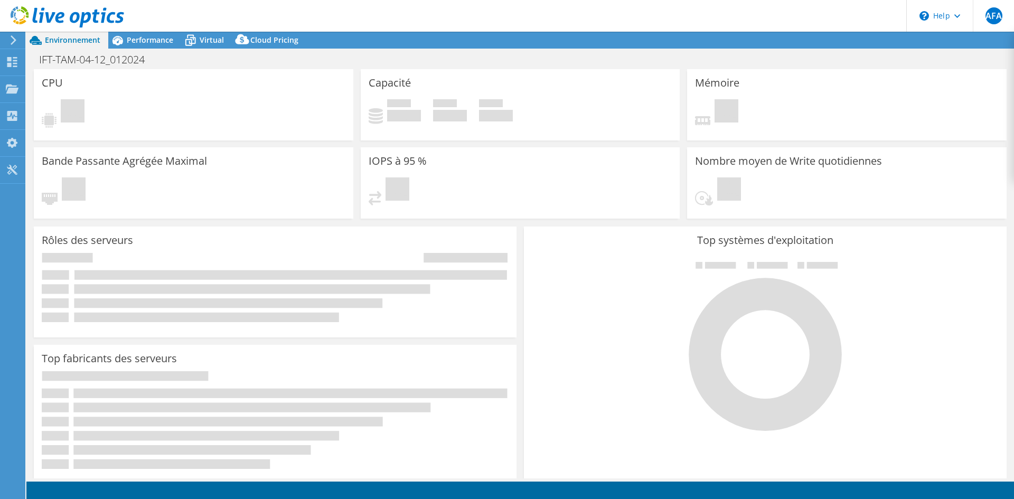
select select "USD"
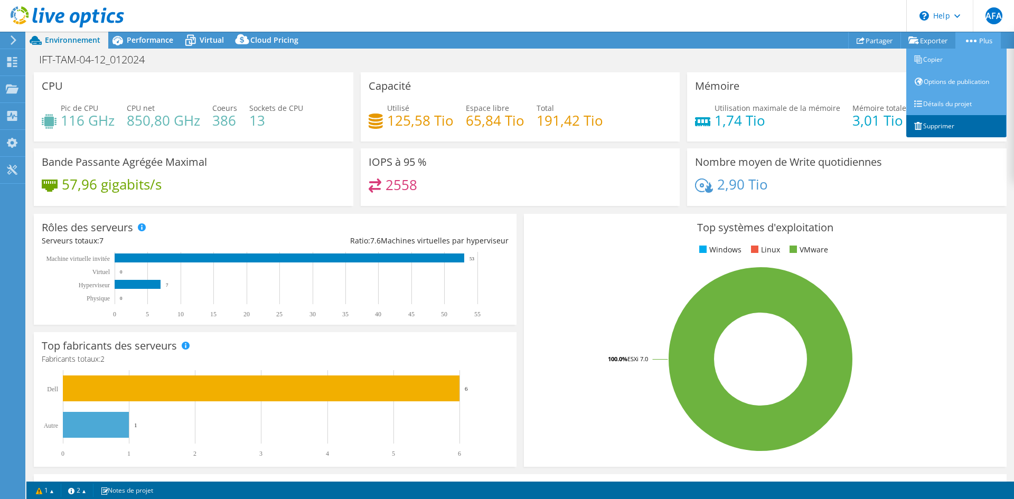
click at [942, 133] on link "Supprimer" at bounding box center [956, 126] width 100 height 22
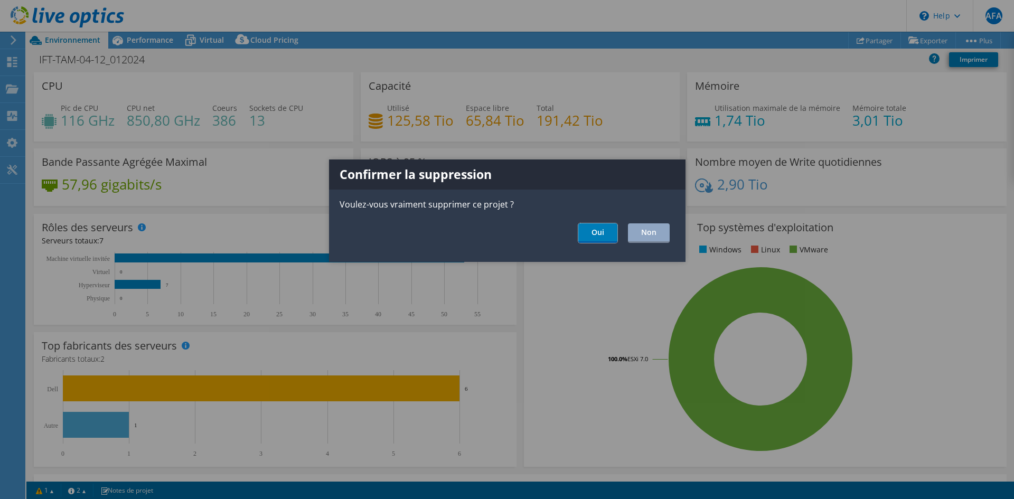
click at [591, 236] on link "Oui" at bounding box center [597, 233] width 39 height 20
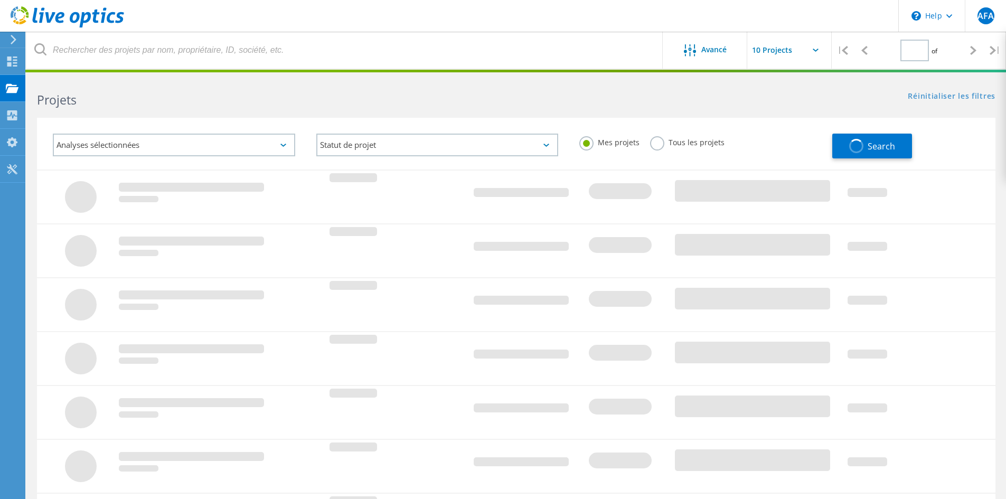
type input "1"
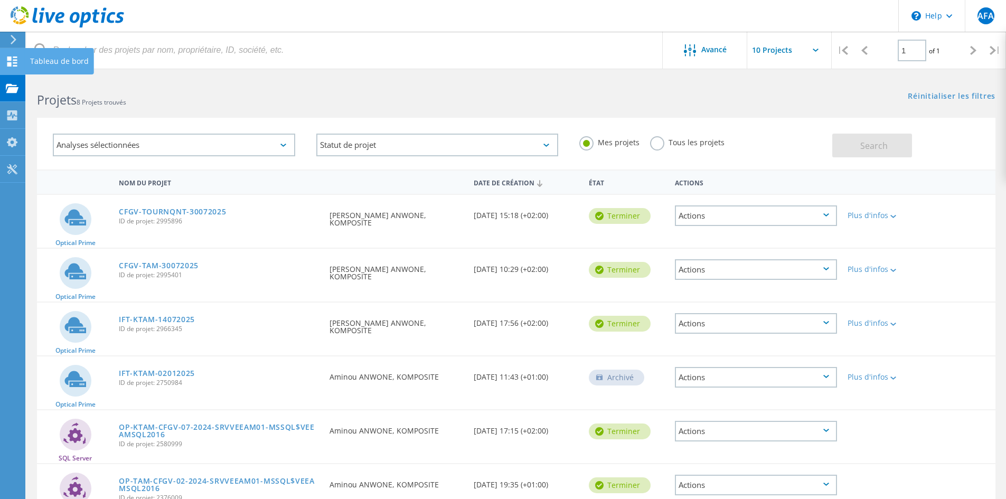
click at [8, 57] on use at bounding box center [12, 62] width 10 height 10
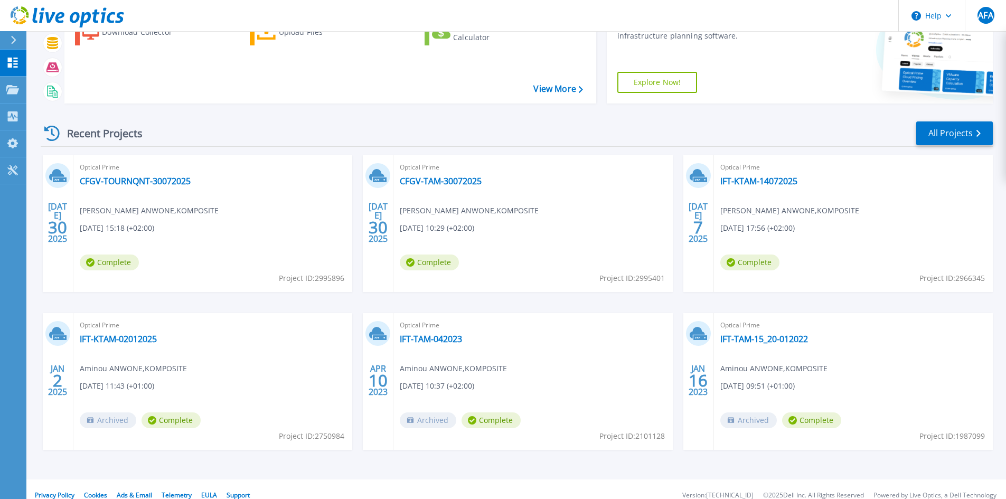
scroll to position [86, 0]
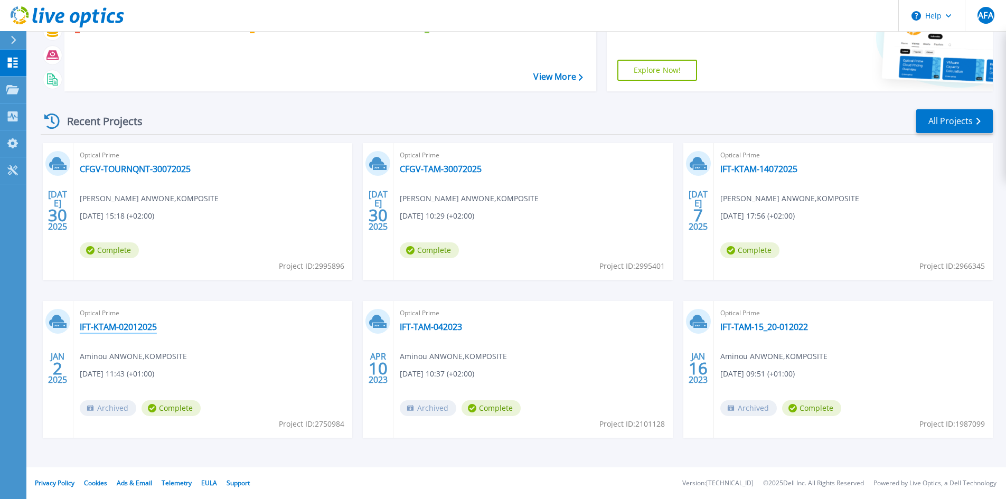
click at [144, 325] on link "IFT-KTAM-02012025" at bounding box center [118, 327] width 77 height 11
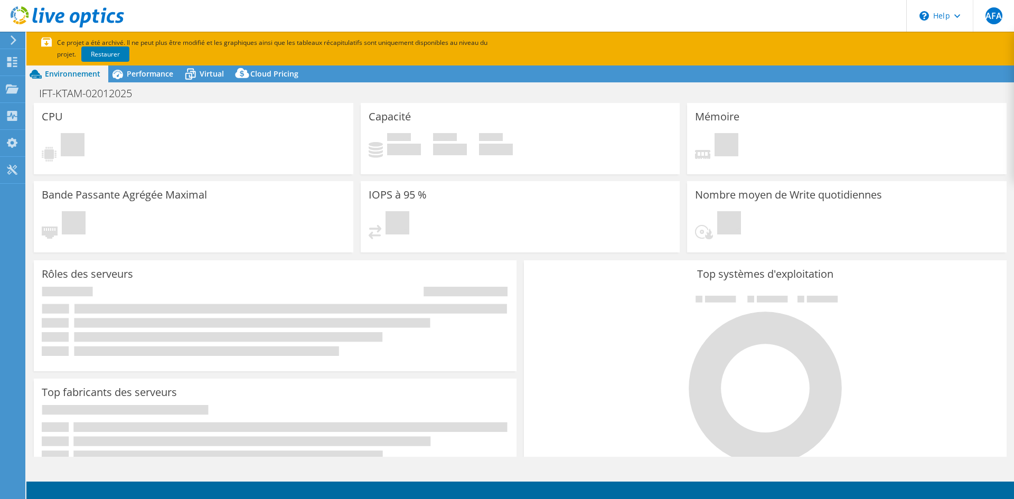
select select "USEast"
select select "EUR"
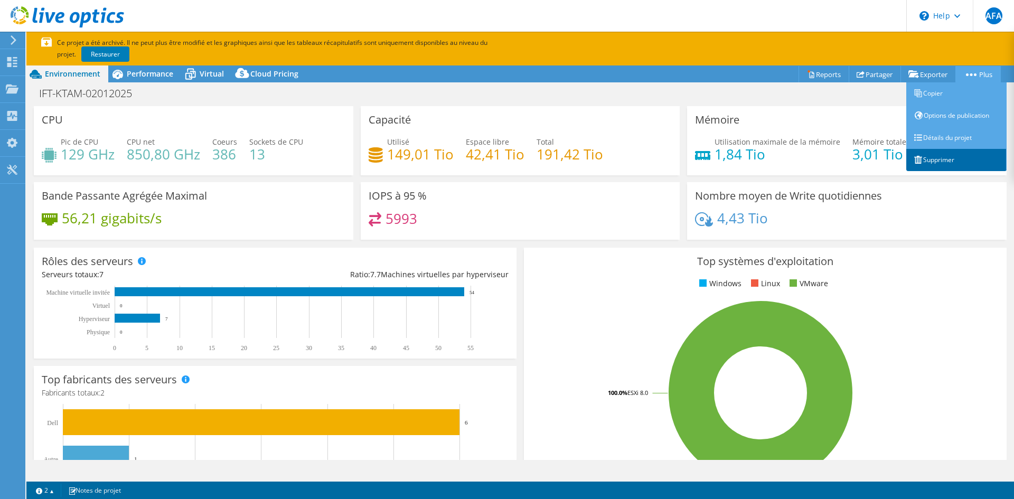
click at [941, 161] on link "Supprimer" at bounding box center [956, 160] width 100 height 22
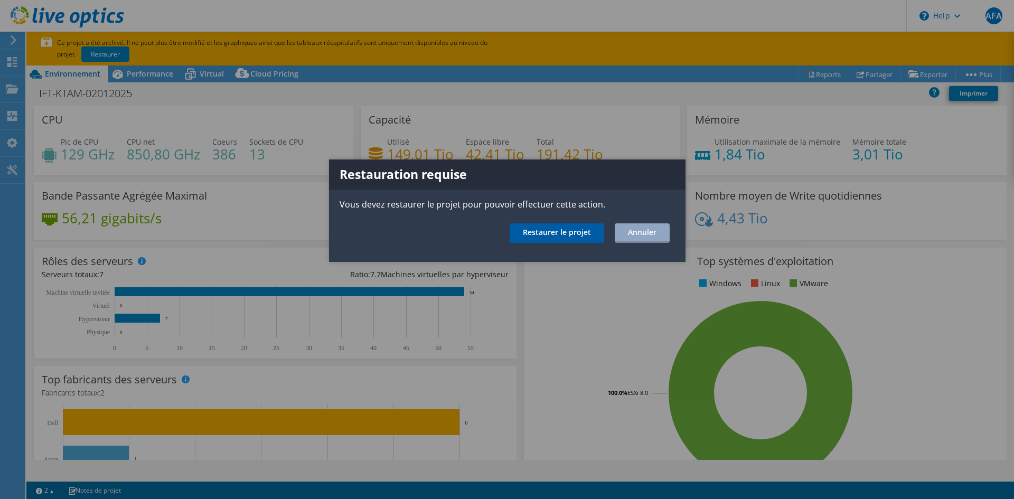
click at [560, 236] on link "Restaurer le projet" at bounding box center [557, 233] width 95 height 20
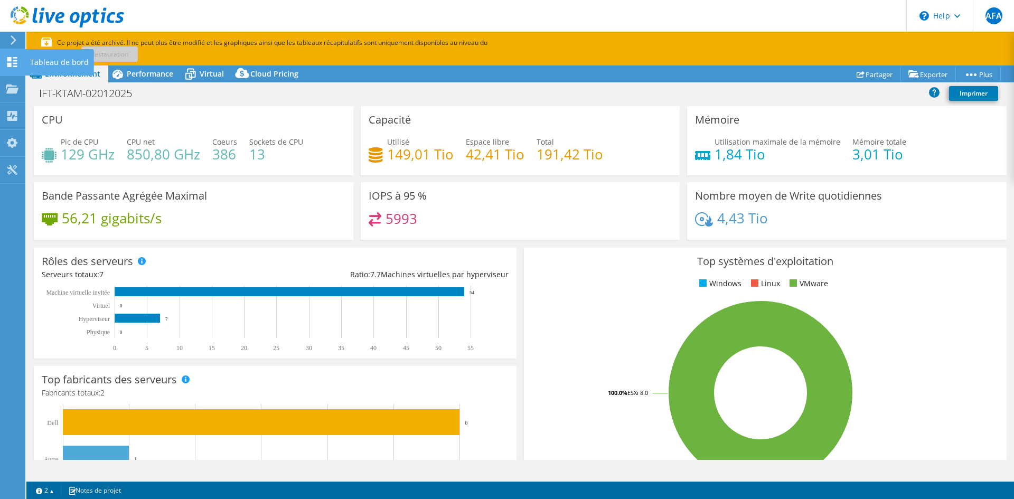
click at [12, 61] on icon at bounding box center [12, 62] width 13 height 10
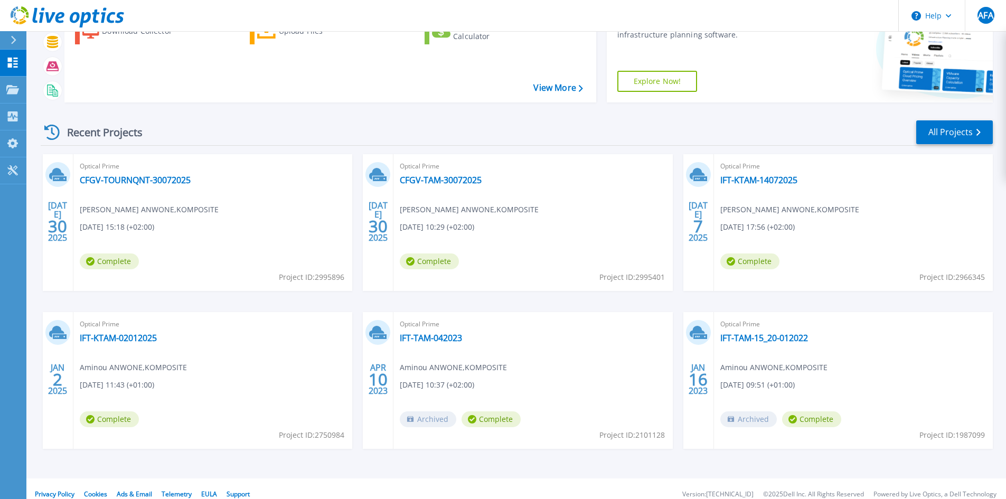
scroll to position [86, 0]
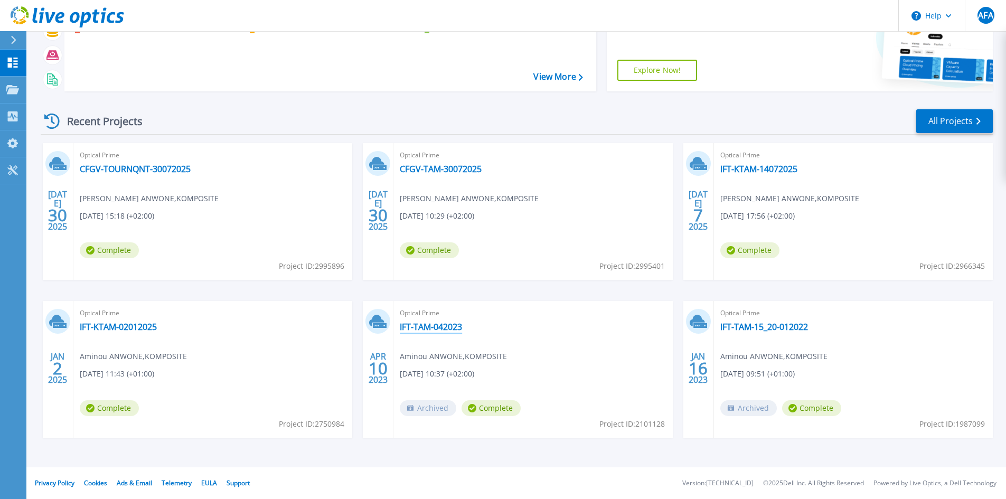
click at [446, 328] on link "IFT-TAM-042023" at bounding box center [431, 327] width 62 height 11
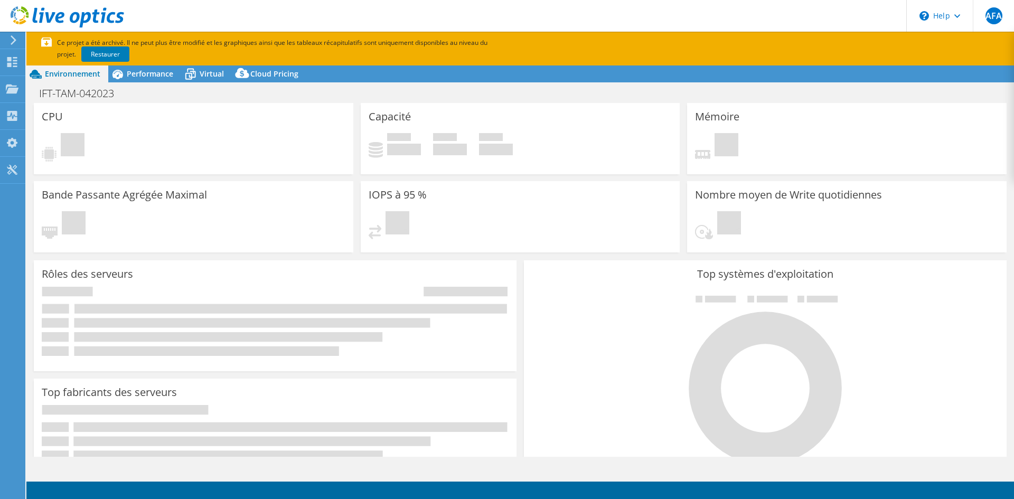
select select "USD"
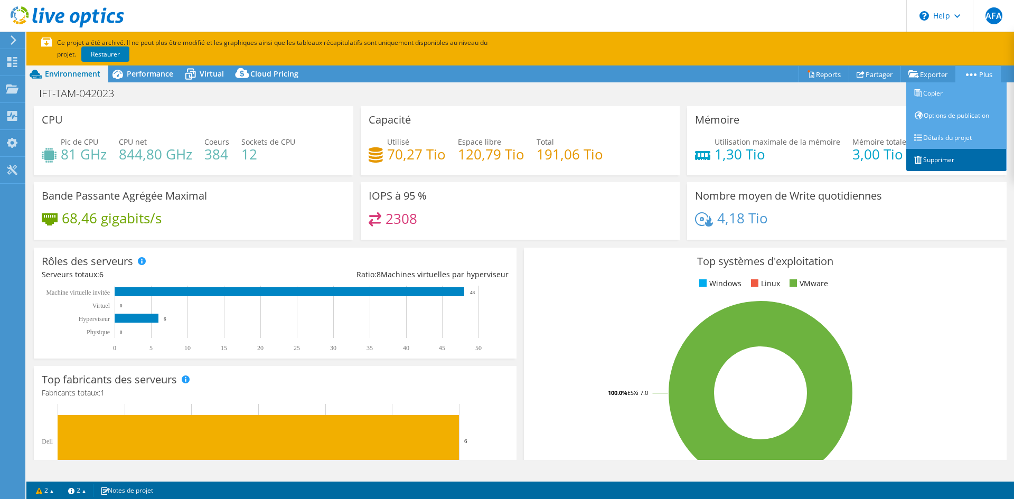
click at [934, 162] on link "Supprimer" at bounding box center [956, 160] width 100 height 22
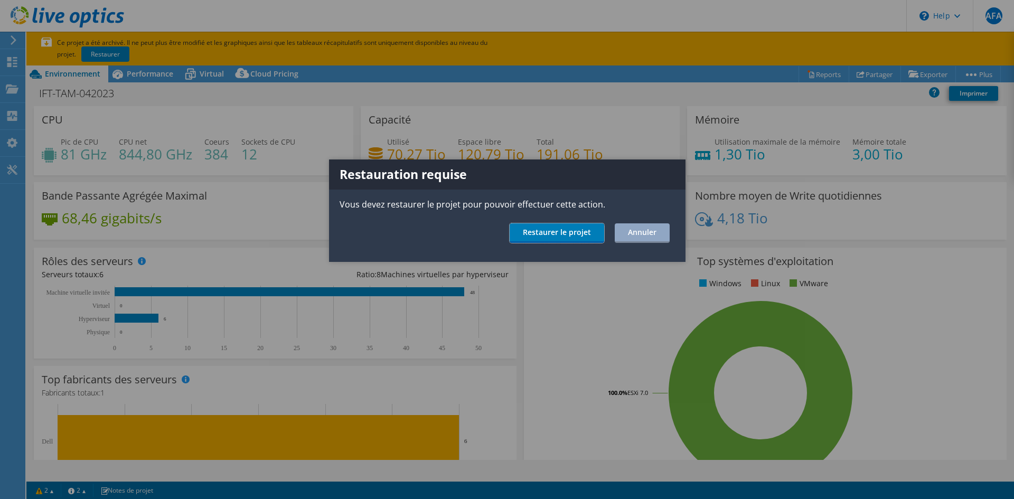
click at [567, 234] on link "Restaurer le projet" at bounding box center [557, 233] width 95 height 20
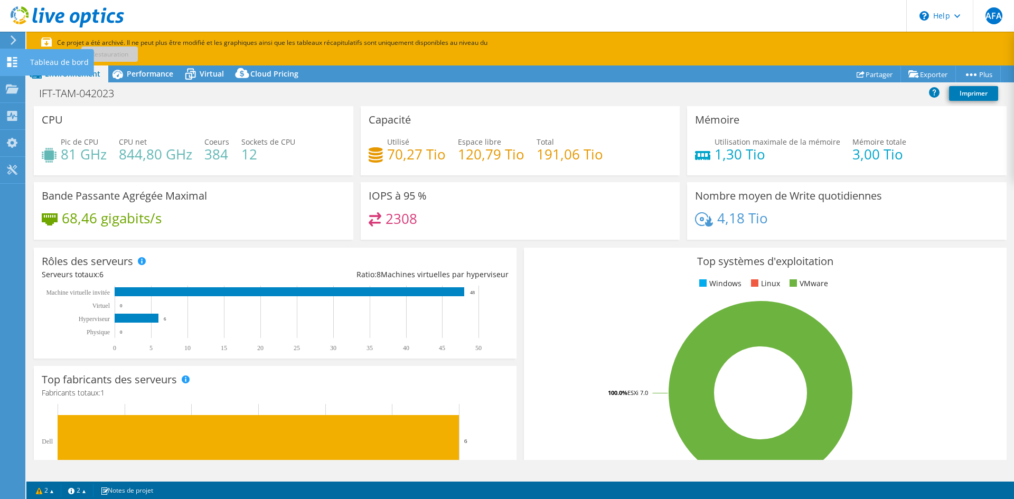
click at [8, 61] on icon at bounding box center [12, 62] width 13 height 10
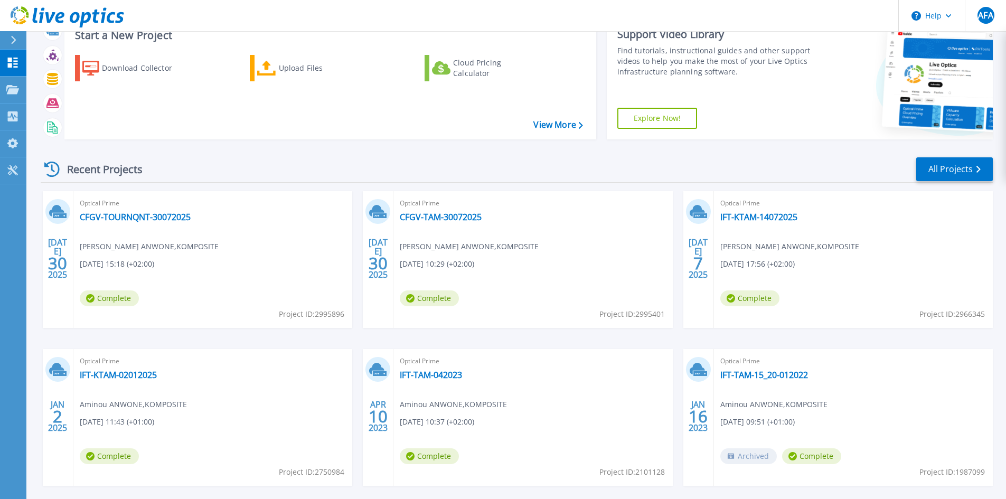
scroll to position [86, 0]
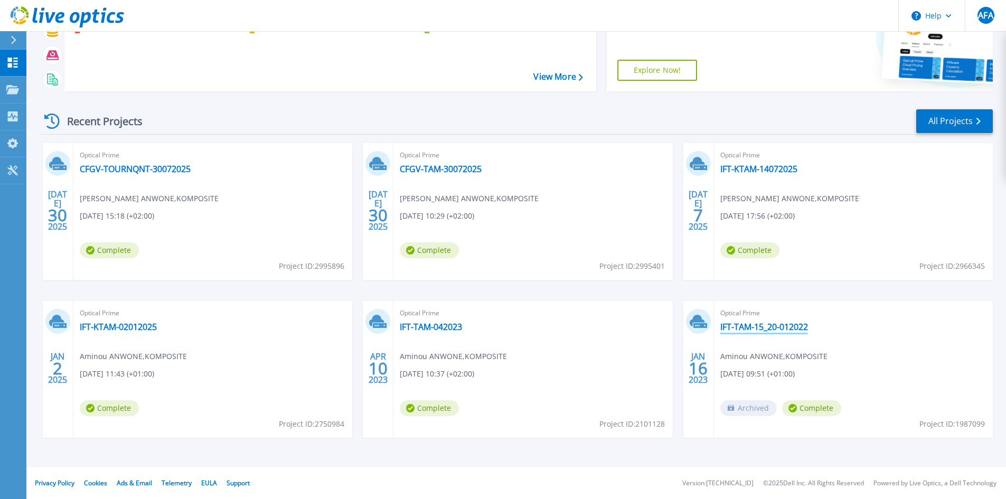
click at [768, 328] on link "IFT-TAM-15_20-012022" at bounding box center [765, 327] width 88 height 11
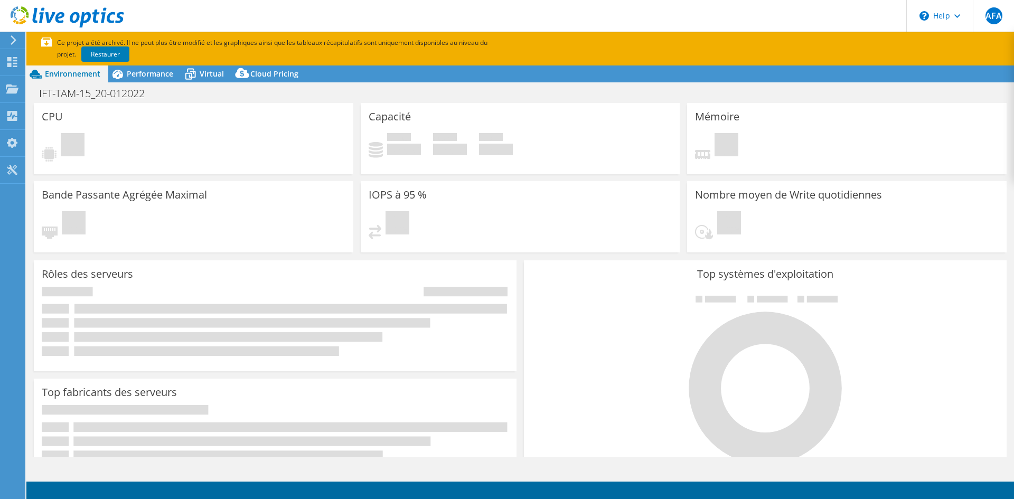
select select "USD"
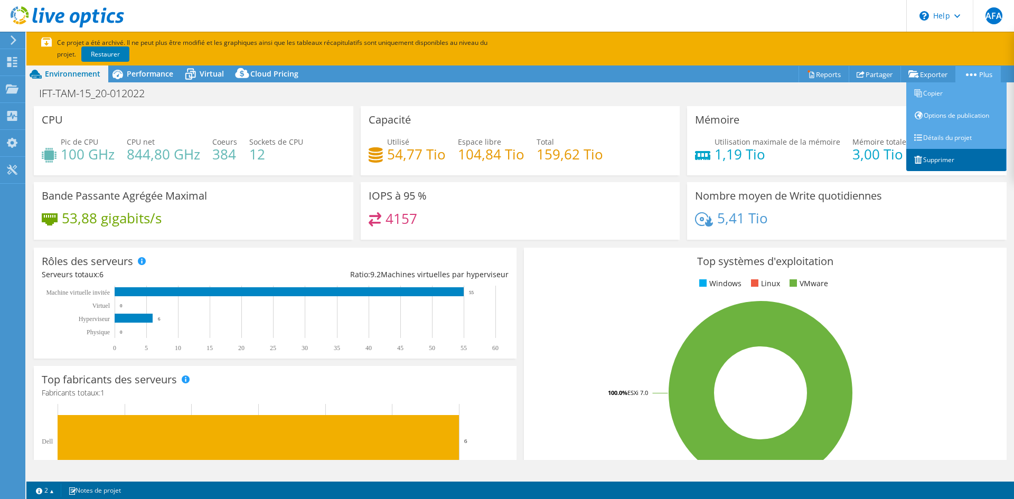
click at [942, 161] on link "Supprimer" at bounding box center [956, 160] width 100 height 22
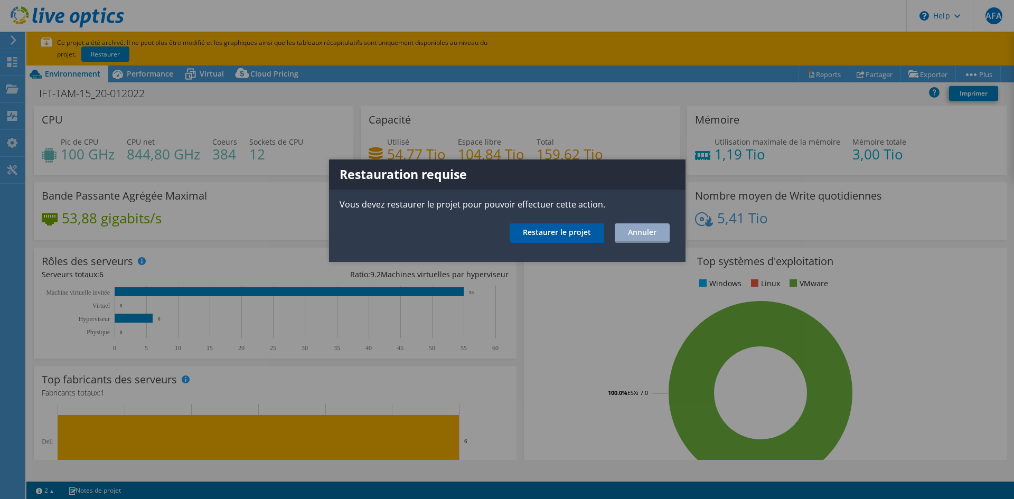
click at [560, 235] on link "Restaurer le projet" at bounding box center [557, 233] width 95 height 20
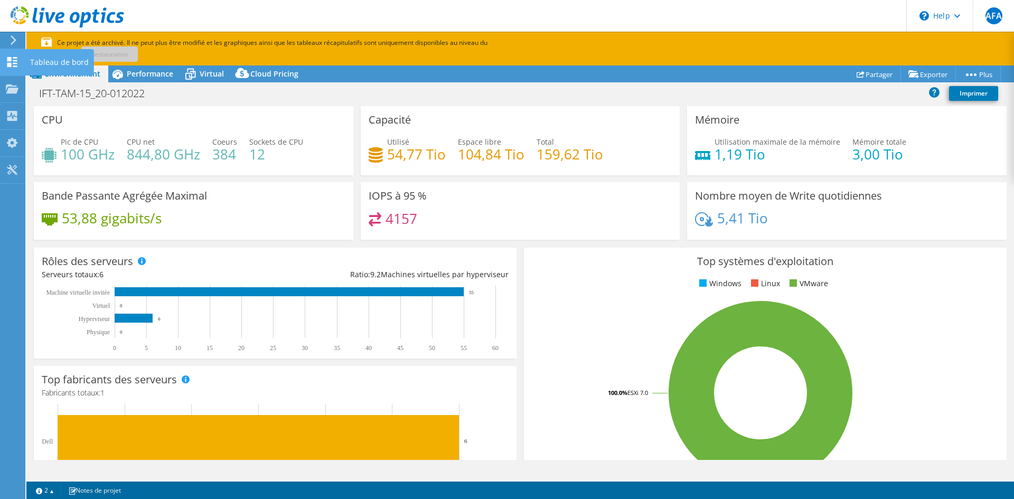
click at [13, 62] on icon at bounding box center [12, 62] width 13 height 10
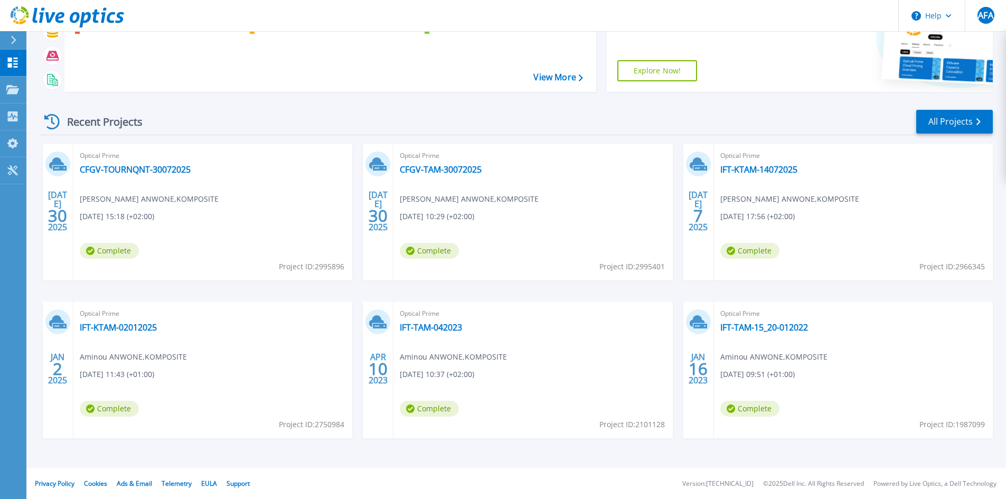
scroll to position [86, 0]
click at [442, 325] on link "IFT-TAM-042023" at bounding box center [431, 327] width 62 height 11
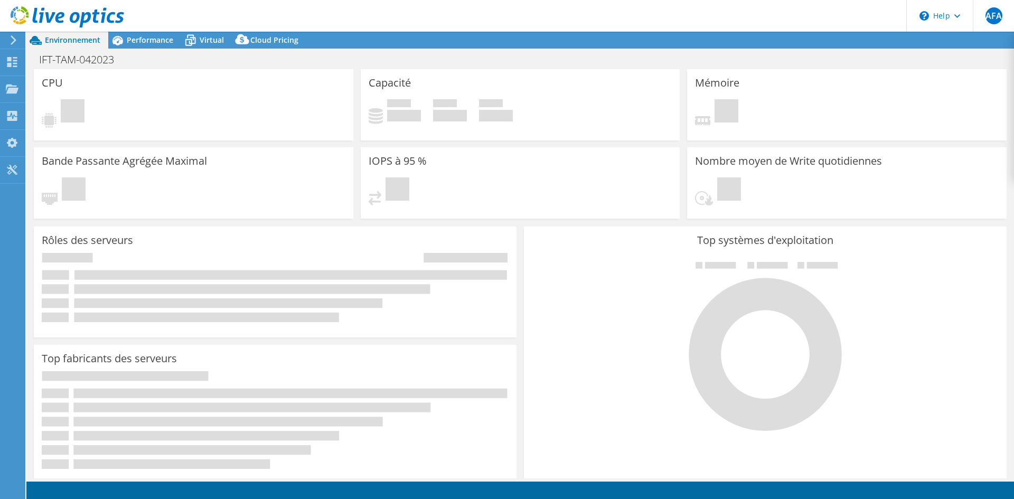
select select "USD"
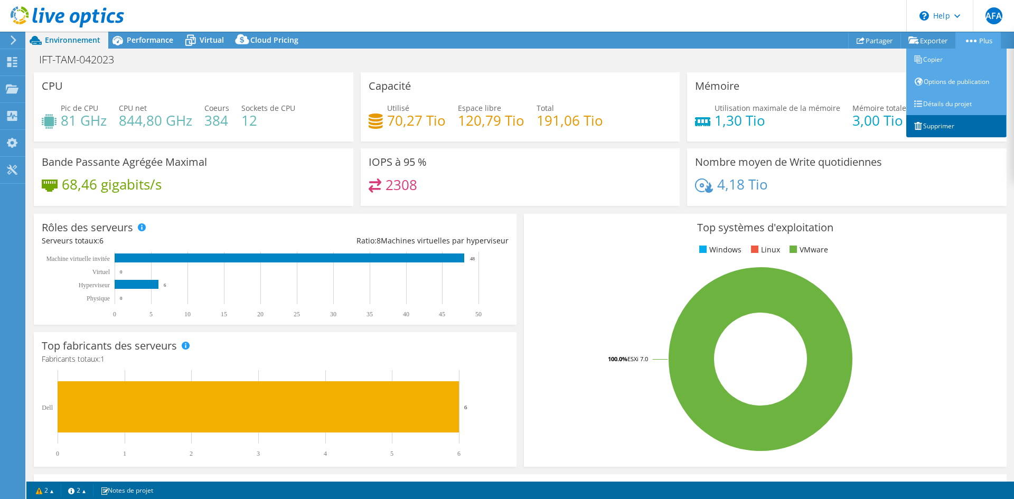
click at [951, 124] on link "Supprimer" at bounding box center [956, 126] width 100 height 22
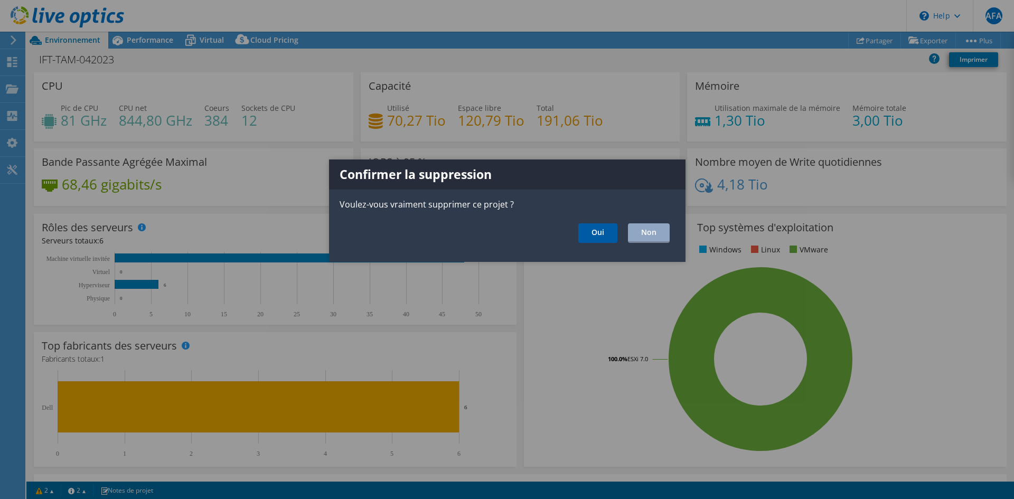
click at [593, 233] on link "Oui" at bounding box center [597, 233] width 39 height 20
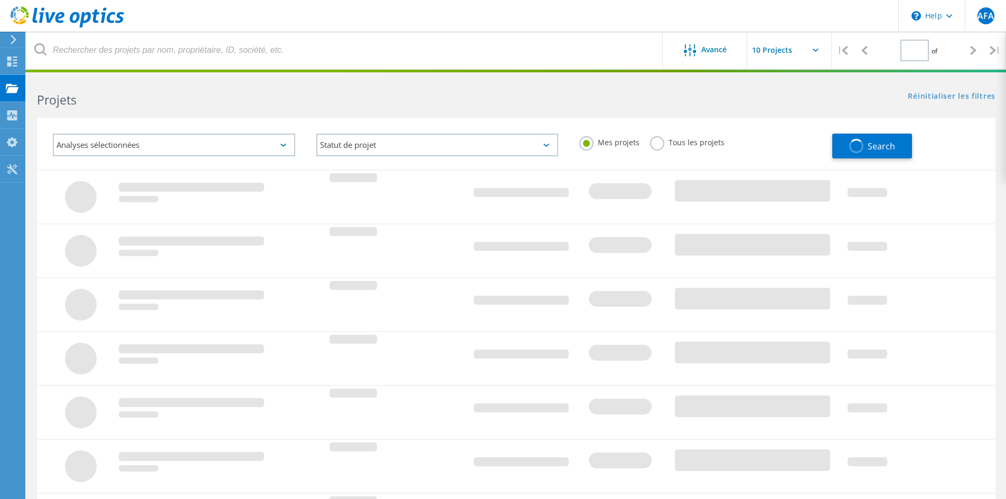
type input "1"
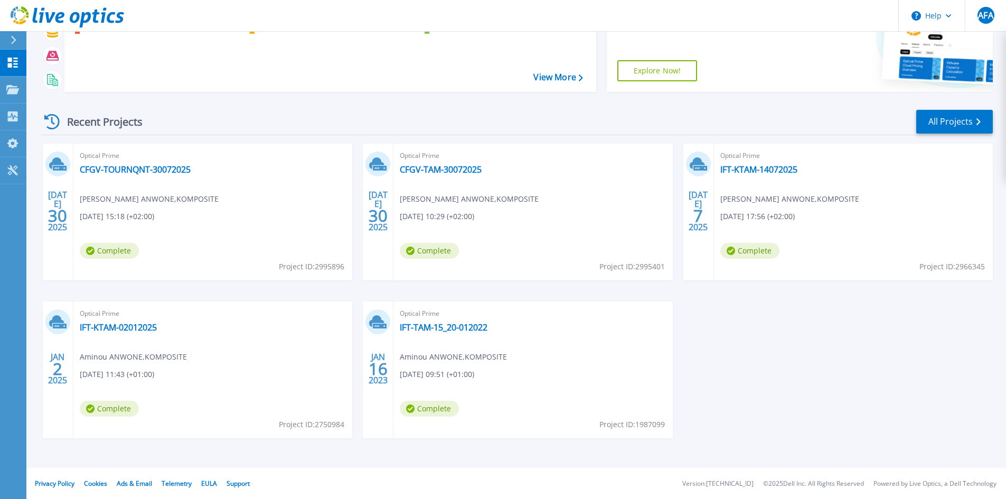
scroll to position [86, 0]
click at [444, 330] on link "IFT-TAM-15_20-012022" at bounding box center [444, 327] width 88 height 11
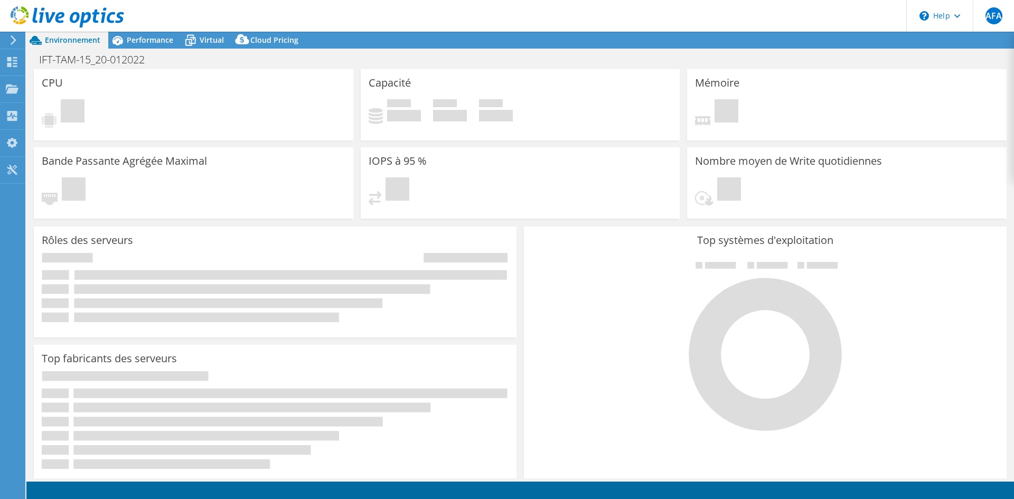
select select "USD"
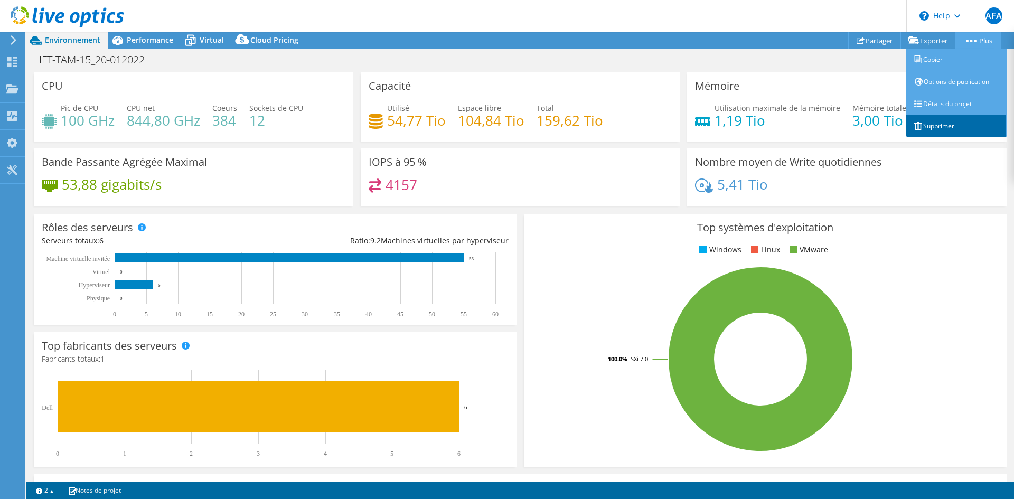
click at [947, 128] on link "Supprimer" at bounding box center [956, 126] width 100 height 22
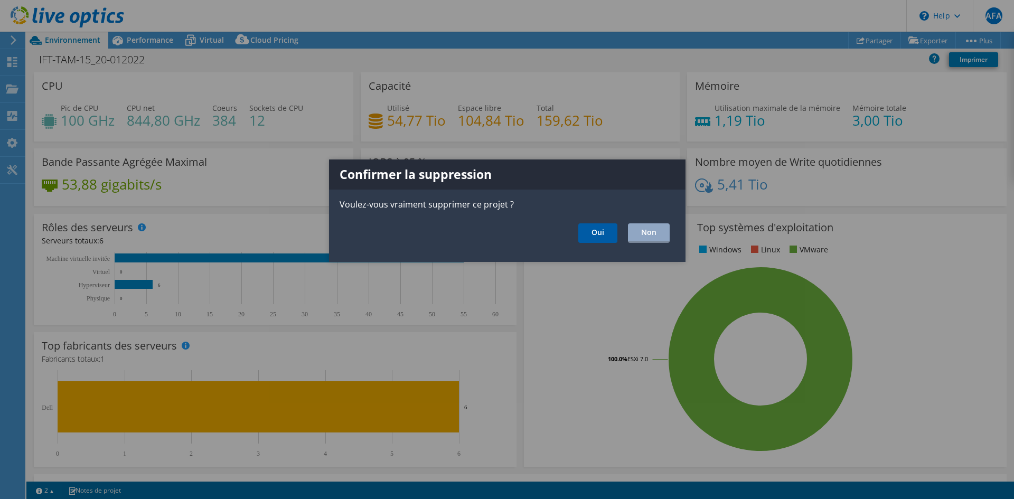
click at [601, 232] on link "Oui" at bounding box center [597, 233] width 39 height 20
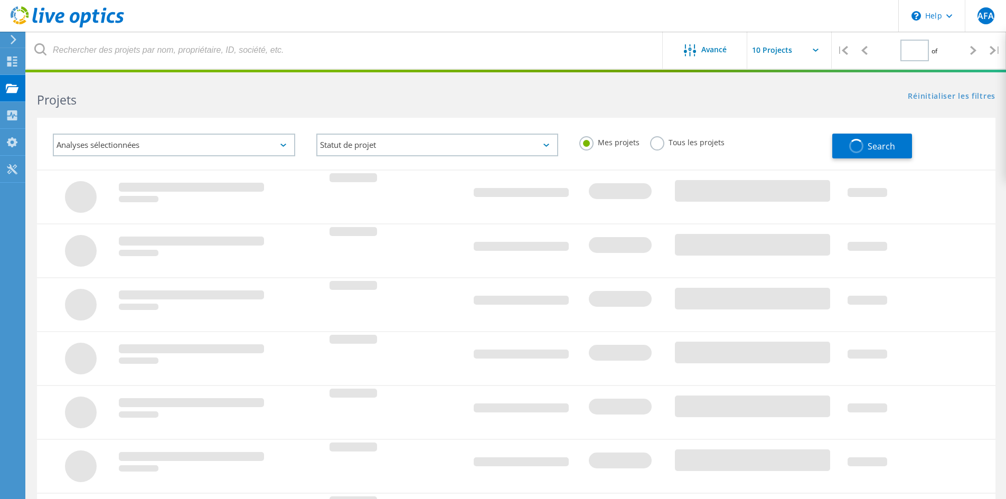
type input "1"
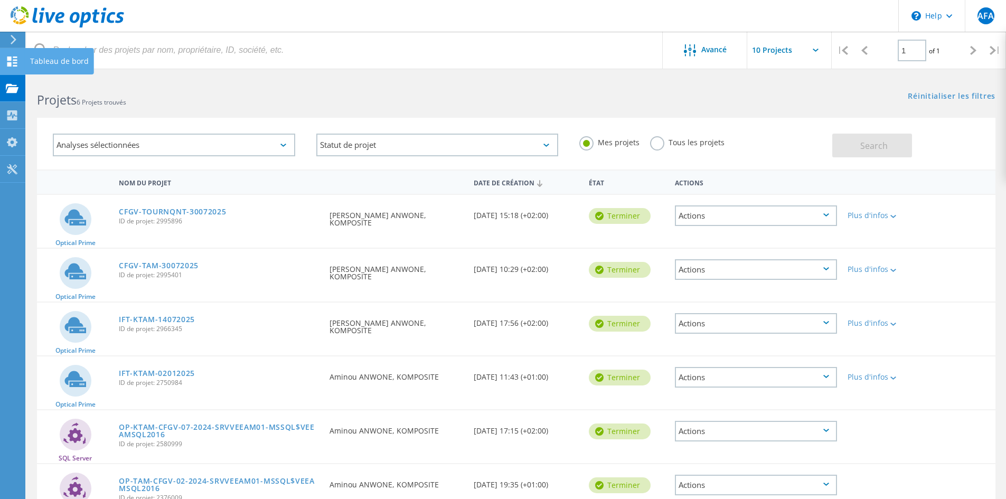
click at [11, 63] on use at bounding box center [12, 62] width 10 height 10
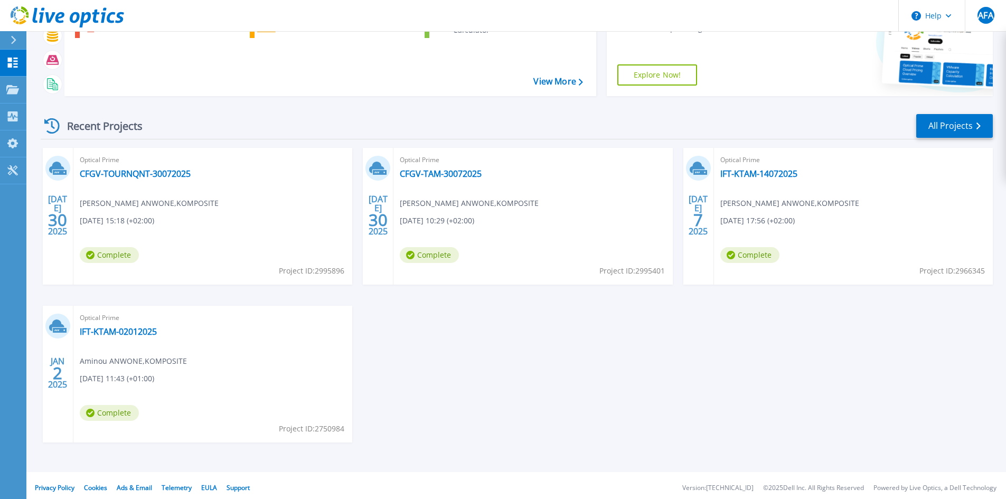
scroll to position [86, 0]
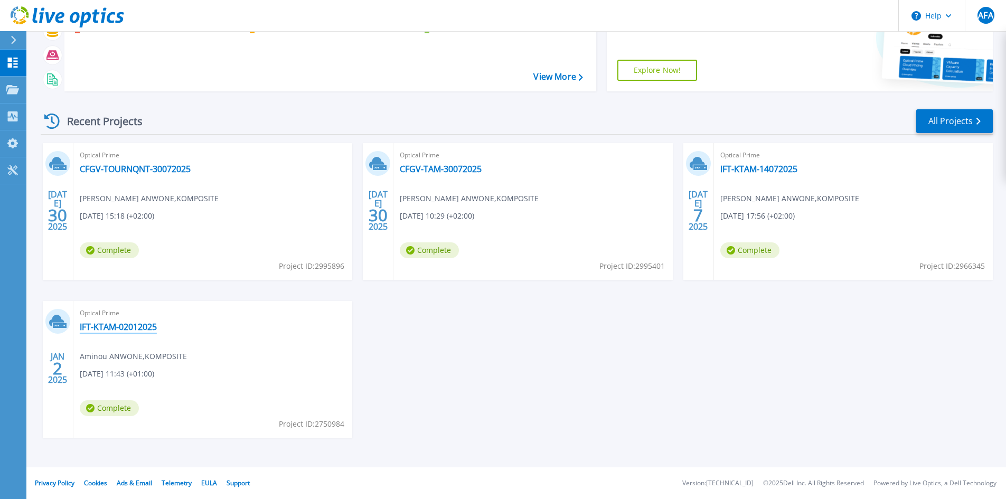
click at [138, 327] on link "IFT-KTAM-02012025" at bounding box center [118, 327] width 77 height 11
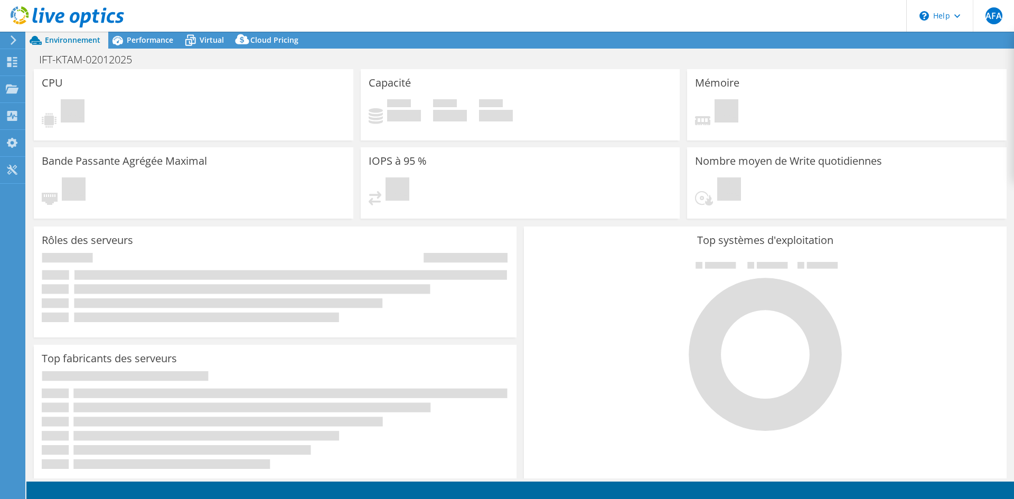
select select "USD"
select select "USEast"
select select "EUR"
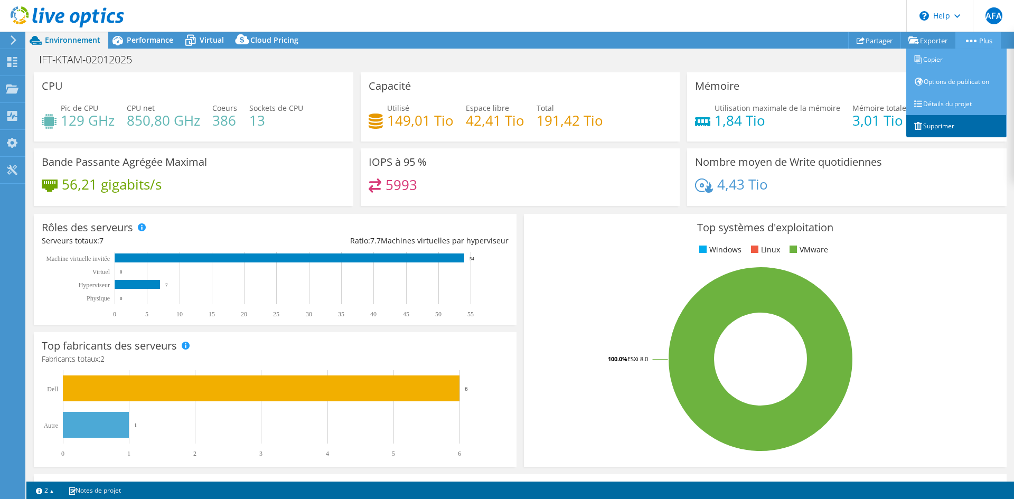
click at [934, 123] on link "Supprimer" at bounding box center [956, 126] width 100 height 22
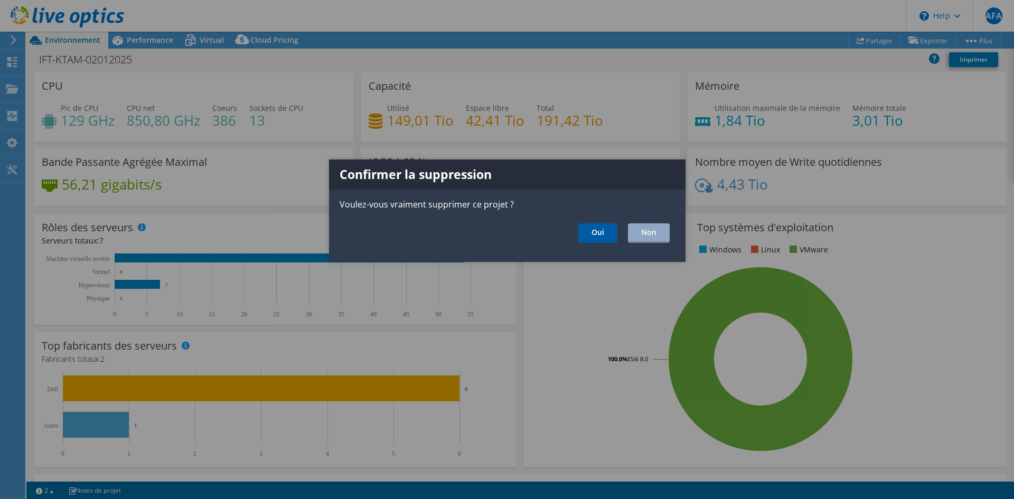
click at [600, 234] on link "Oui" at bounding box center [597, 233] width 39 height 20
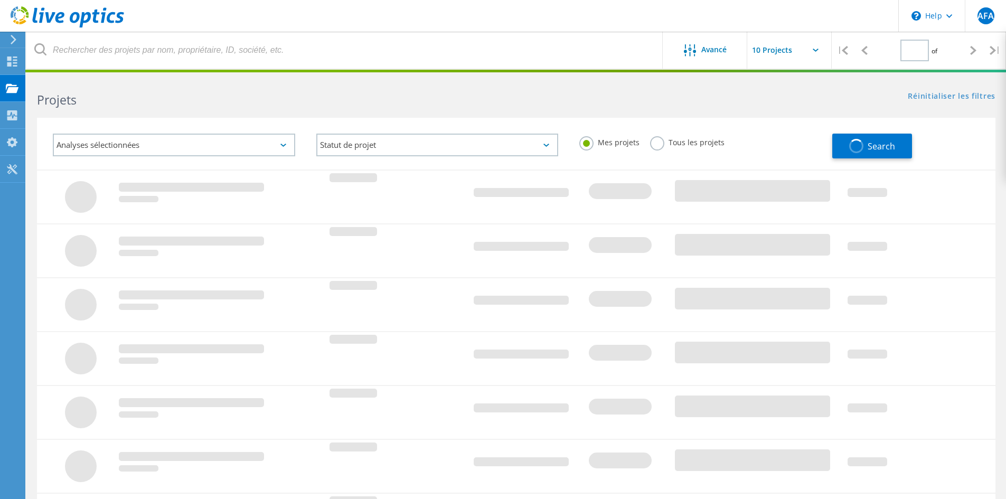
type input "1"
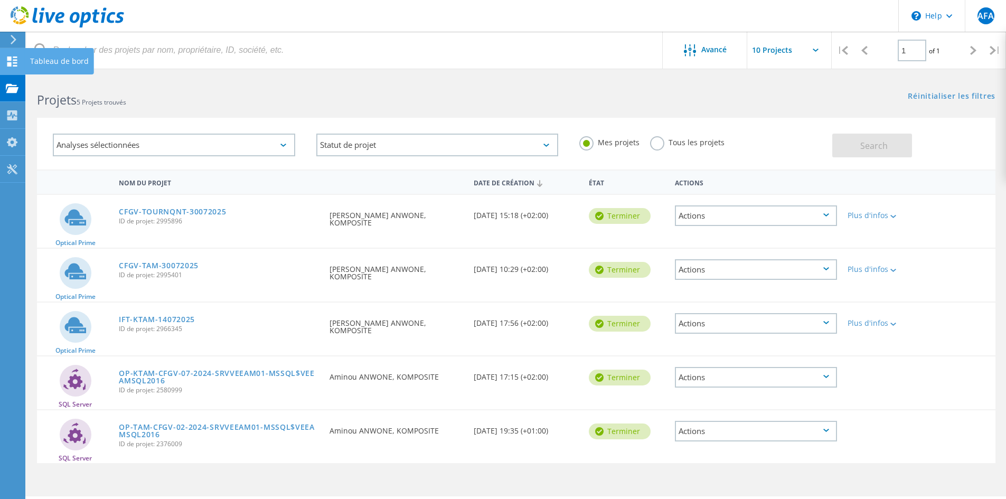
click at [11, 63] on use at bounding box center [12, 62] width 10 height 10
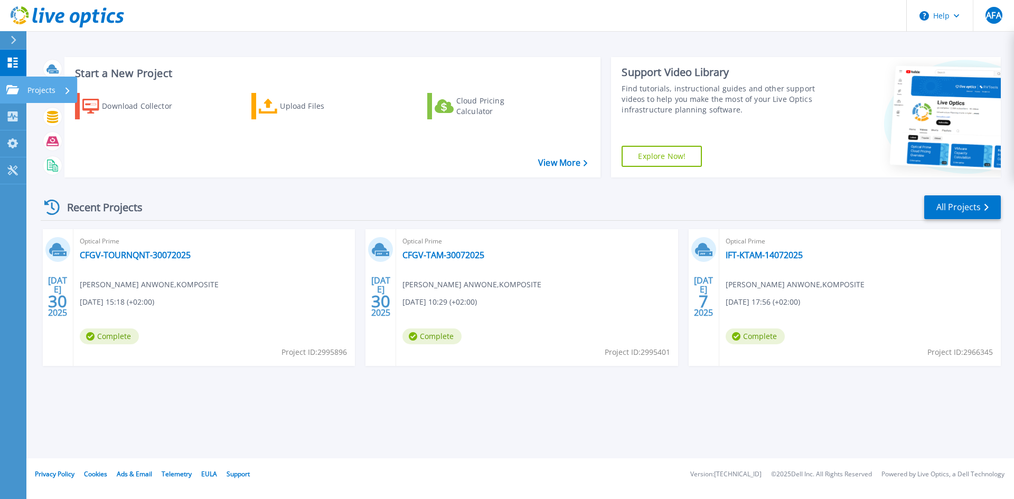
click at [15, 87] on icon at bounding box center [12, 89] width 13 height 9
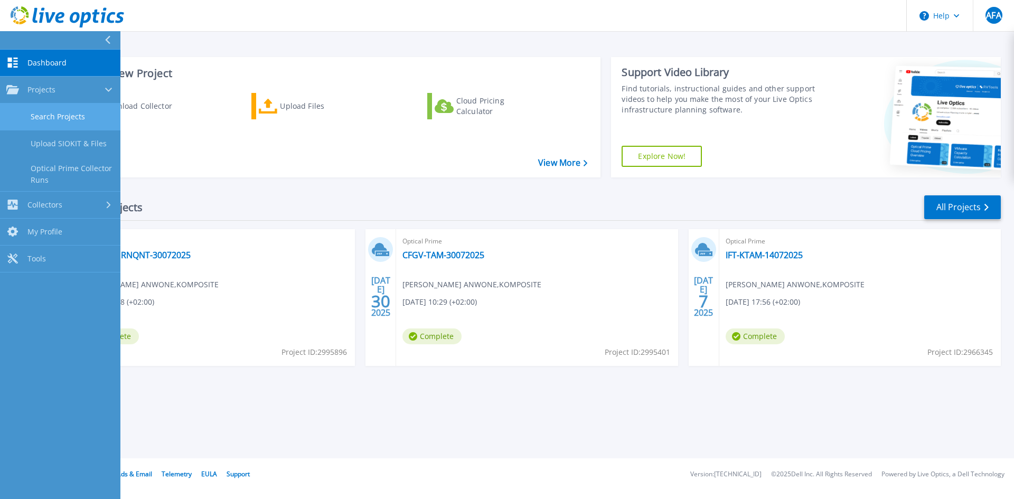
click at [52, 116] on link "Search Projects" at bounding box center [60, 117] width 120 height 27
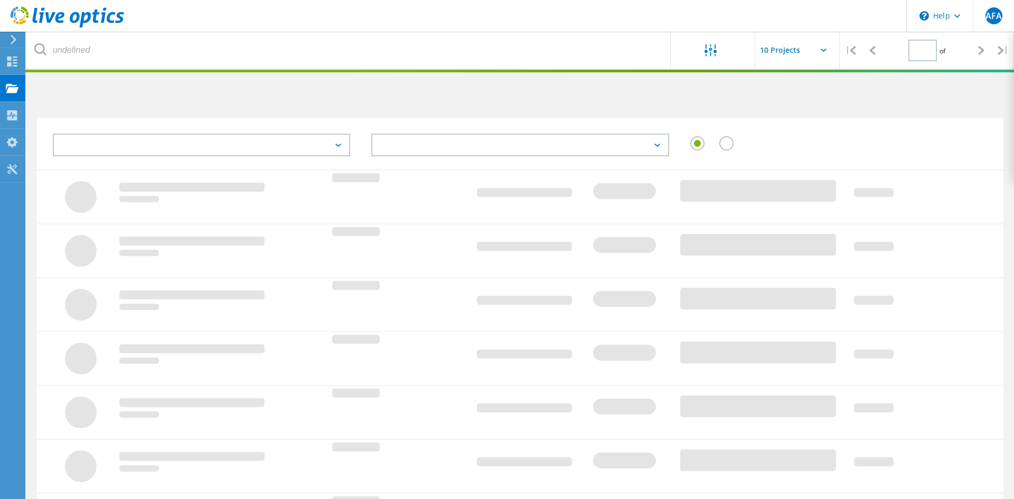
type input "1"
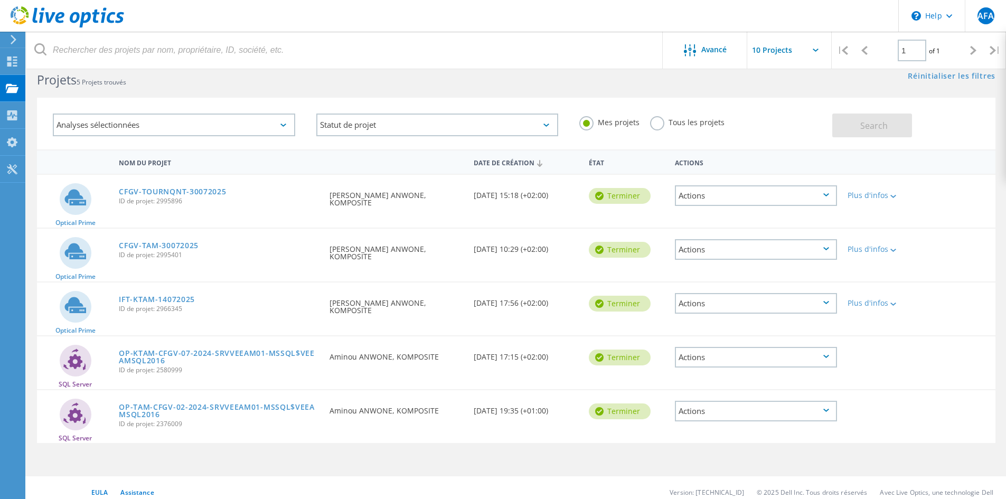
scroll to position [29, 0]
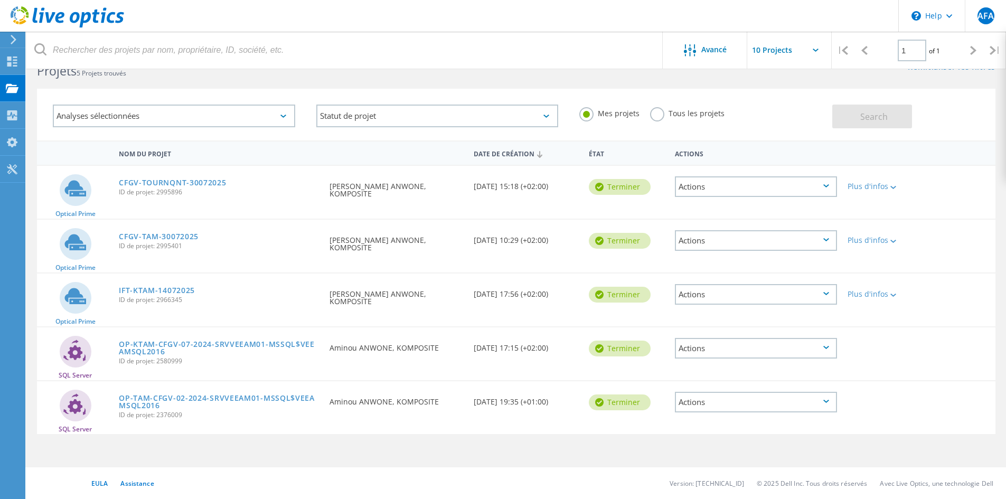
click at [826, 403] on icon at bounding box center [827, 401] width 6 height 3
click at [719, 427] on div "Supprimer" at bounding box center [756, 427] width 160 height 16
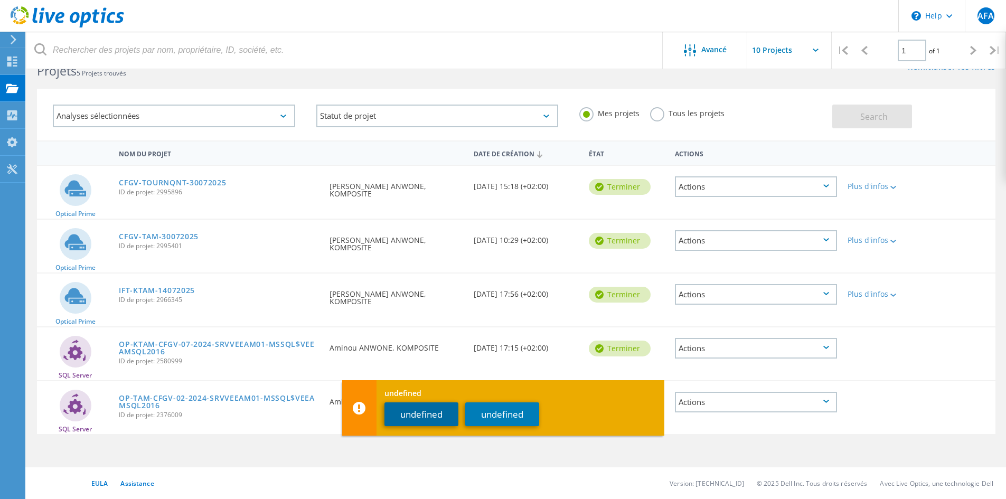
click at [420, 414] on button "undefined" at bounding box center [422, 415] width 74 height 24
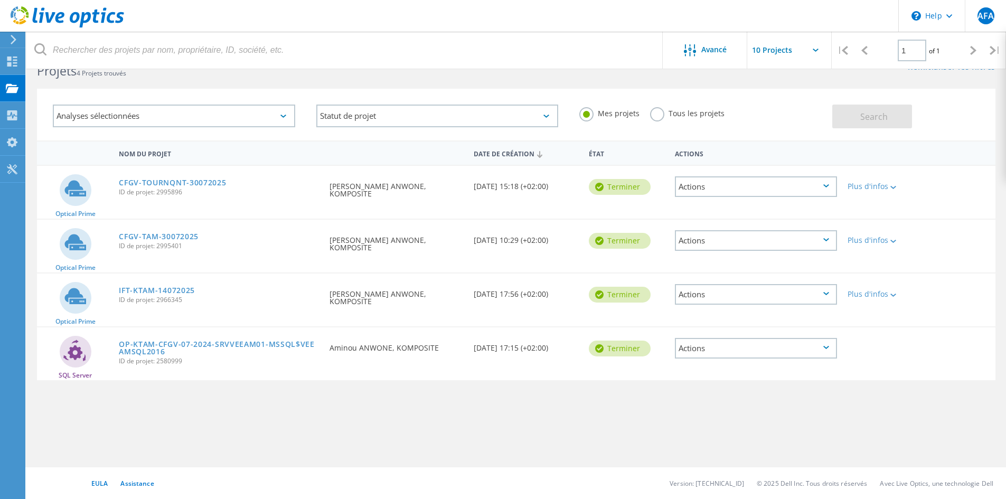
click at [826, 346] on icon at bounding box center [827, 347] width 6 height 3
click at [715, 375] on div "Supprimer" at bounding box center [756, 373] width 160 height 16
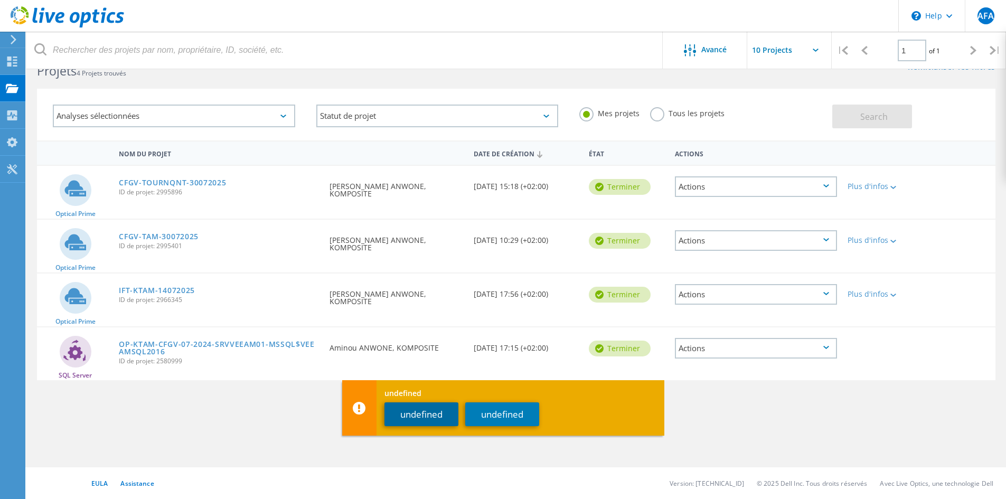
click at [422, 412] on button "undefined" at bounding box center [422, 415] width 74 height 24
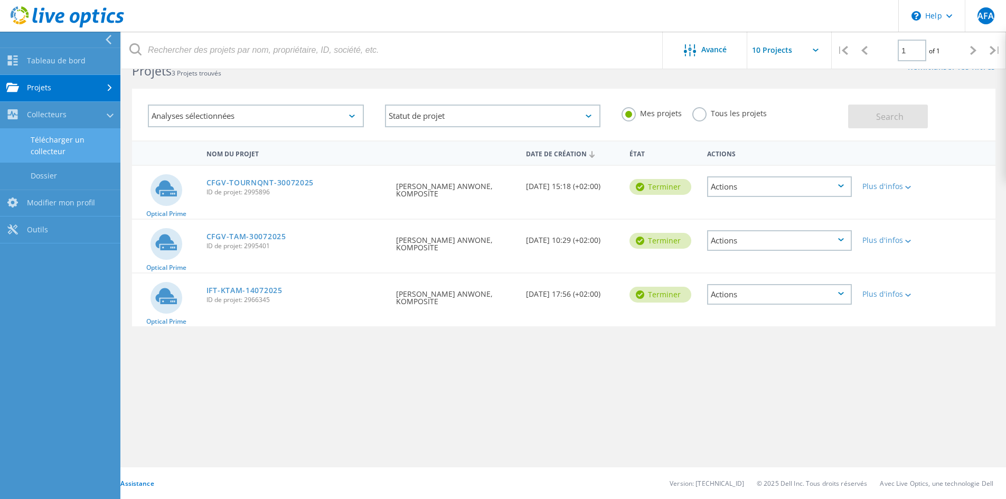
click at [51, 144] on link "Télécharger un collecteur" at bounding box center [60, 146] width 120 height 34
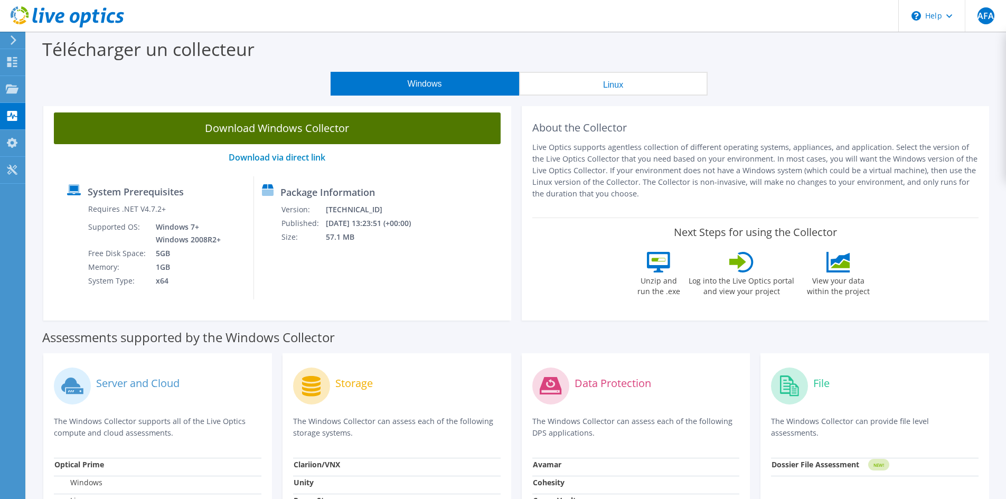
click at [332, 128] on link "Download Windows Collector" at bounding box center [277, 129] width 447 height 32
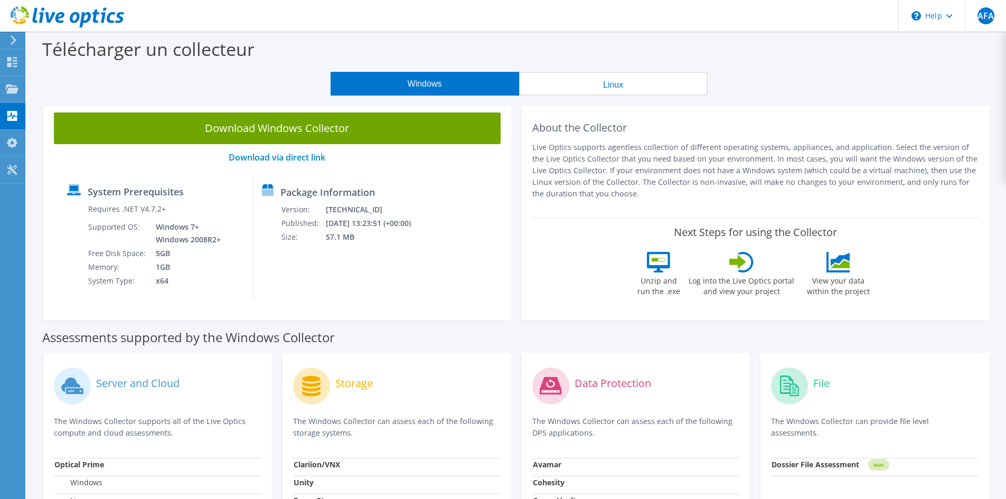
click at [12, 61] on icon at bounding box center [12, 62] width 13 height 10
